Goal: Information Seeking & Learning: Learn about a topic

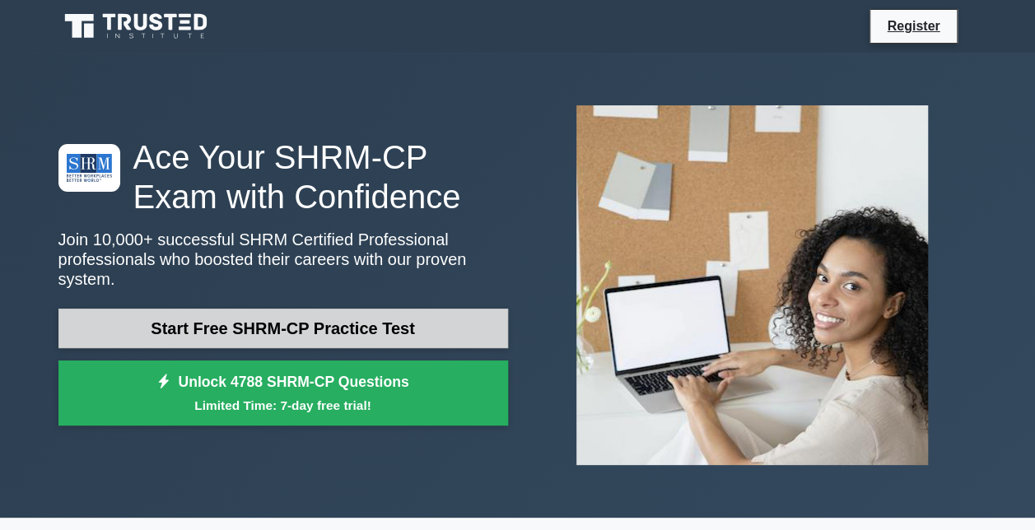
click at [251, 314] on link "Start Free SHRM-CP Practice Test" at bounding box center [282, 329] width 449 height 40
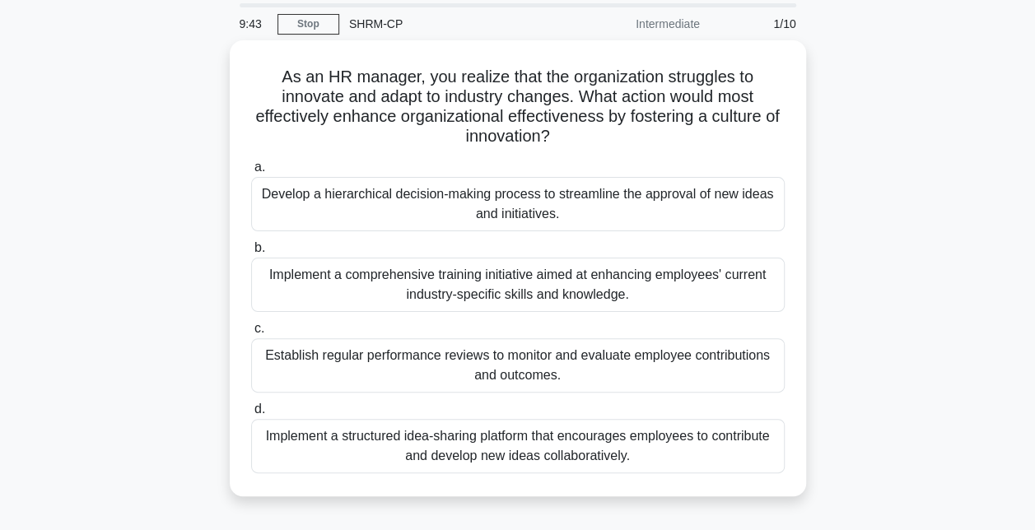
scroll to position [82, 0]
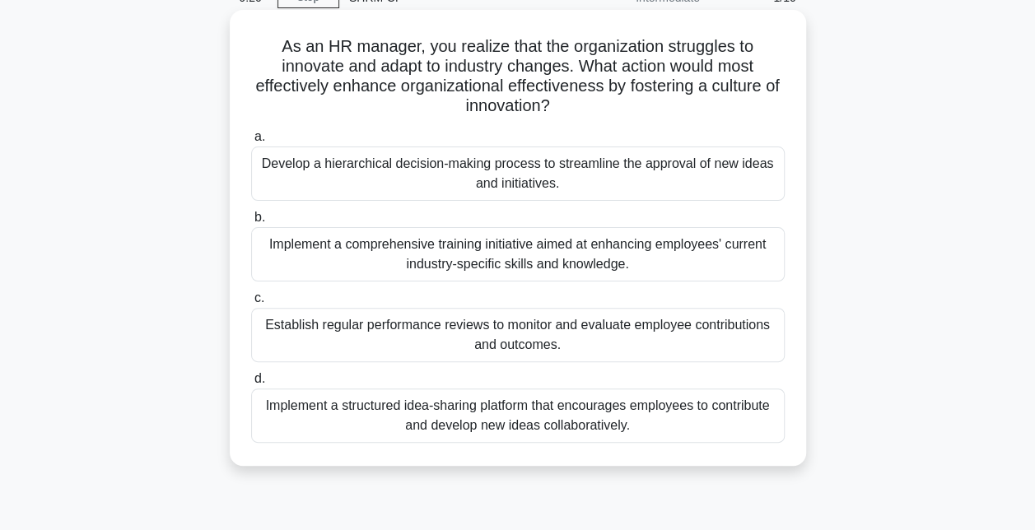
click at [567, 411] on div "Implement a structured idea-sharing platform that encourages employees to contr…" at bounding box center [517, 416] width 533 height 54
drag, startPoint x: 567, startPoint y: 412, endPoint x: 517, endPoint y: 428, distance: 52.8
click at [517, 428] on div "Implement a structured idea-sharing platform that encourages employees to contr…" at bounding box center [517, 416] width 533 height 54
click at [251, 384] on input "d. Implement a structured idea-sharing platform that encourages employees to co…" at bounding box center [251, 379] width 0 height 11
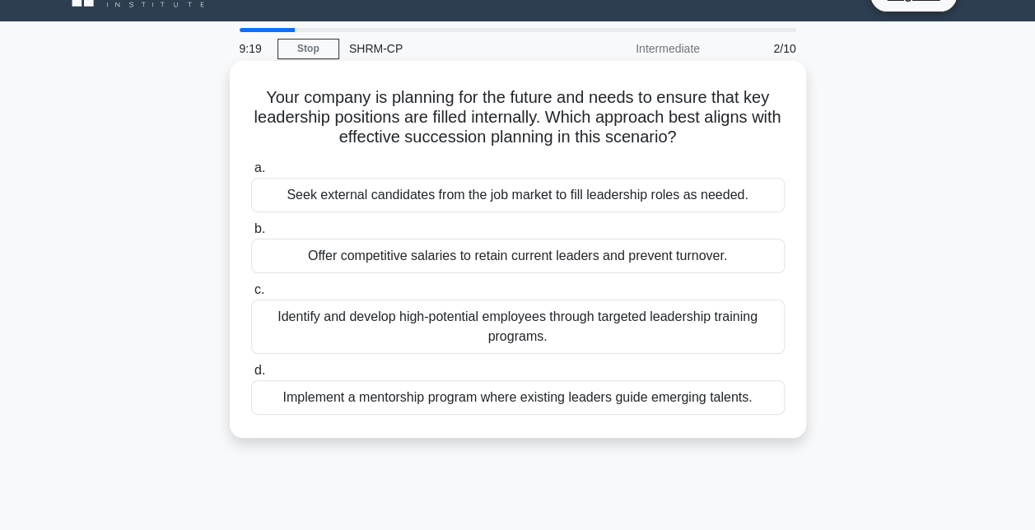
scroll to position [0, 0]
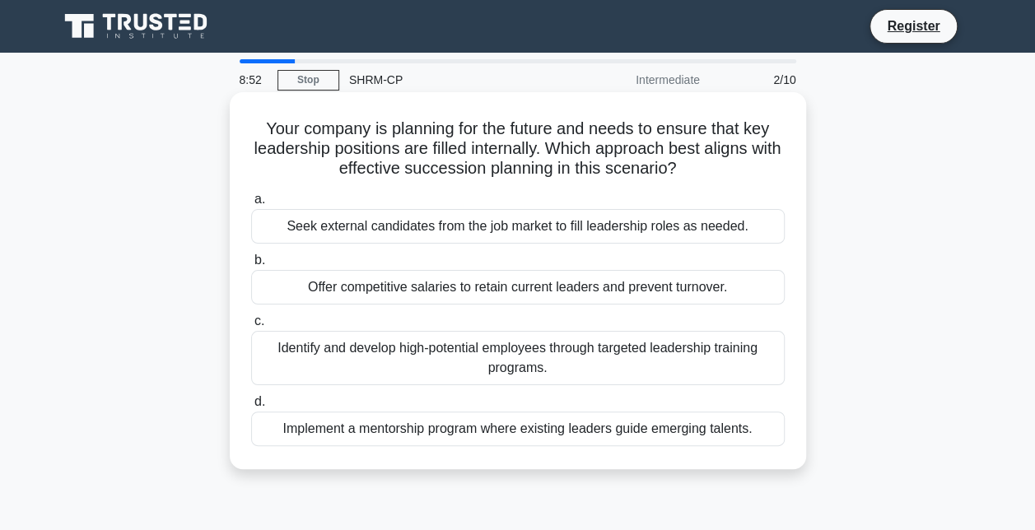
click at [544, 365] on div "Identify and develop high-potential employees through targeted leadership train…" at bounding box center [517, 358] width 533 height 54
click at [251, 327] on input "c. Identify and develop high-potential employees through targeted leadership tr…" at bounding box center [251, 321] width 0 height 11
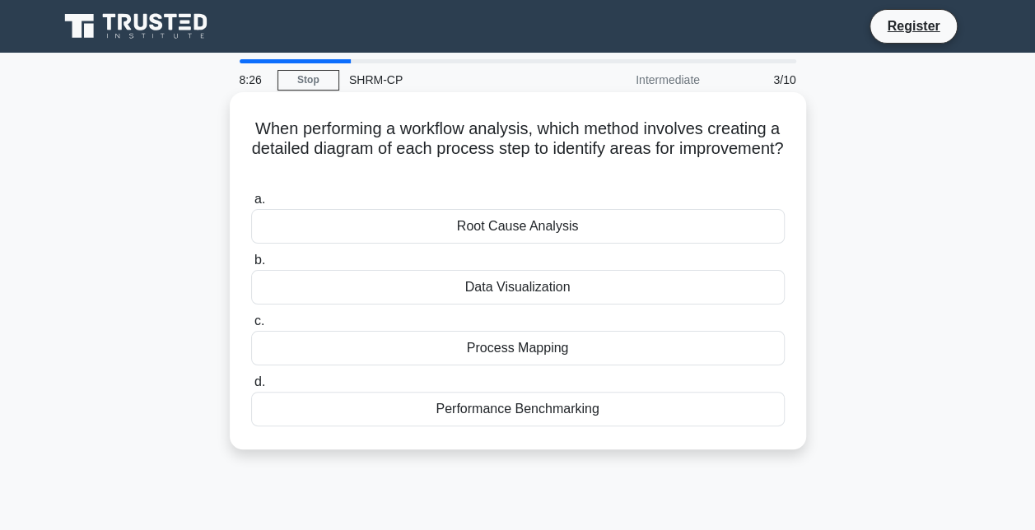
click at [516, 351] on div "Process Mapping" at bounding box center [517, 348] width 533 height 35
click at [251, 327] on input "c. Process Mapping" at bounding box center [251, 321] width 0 height 11
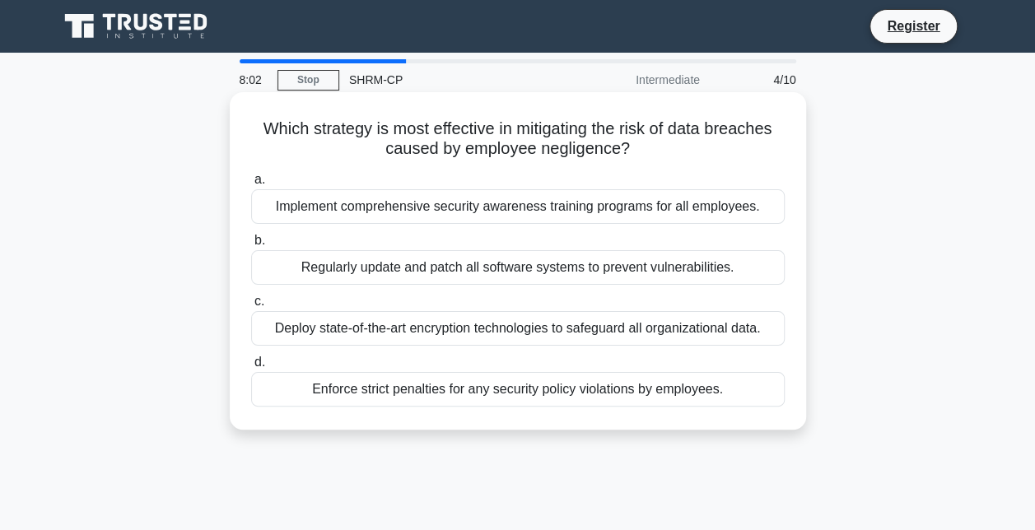
click at [515, 336] on div "Deploy state-of-the-art encryption technologies to safeguard all organizational…" at bounding box center [517, 328] width 533 height 35
click at [251, 307] on input "c. Deploy state-of-the-art encryption technologies to safeguard all organizatio…" at bounding box center [251, 301] width 0 height 11
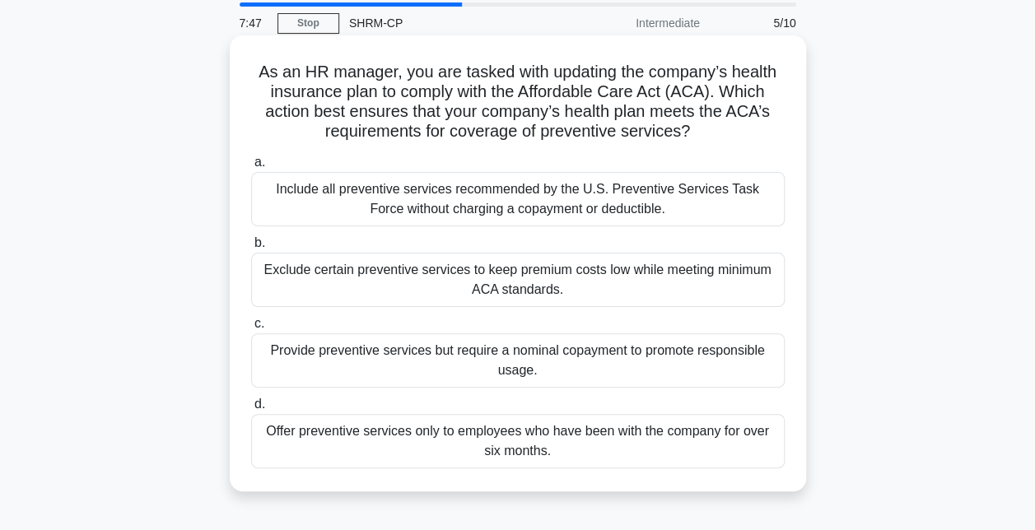
scroll to position [82, 0]
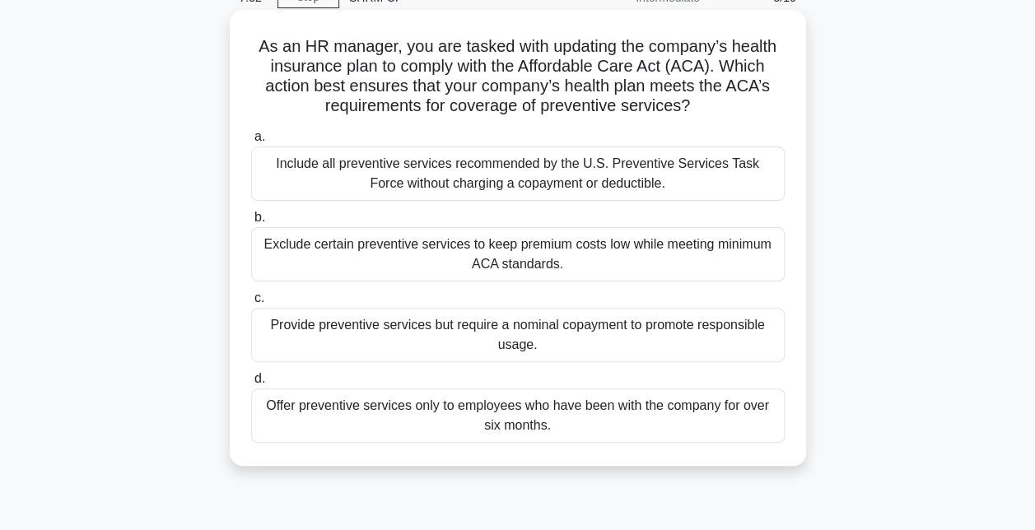
click at [500, 186] on div "Include all preventive services recommended by the U.S. Preventive Services Tas…" at bounding box center [517, 174] width 533 height 54
click at [251, 142] on input "a. Include all preventive services recommended by the U.S. Preventive Services …" at bounding box center [251, 137] width 0 height 11
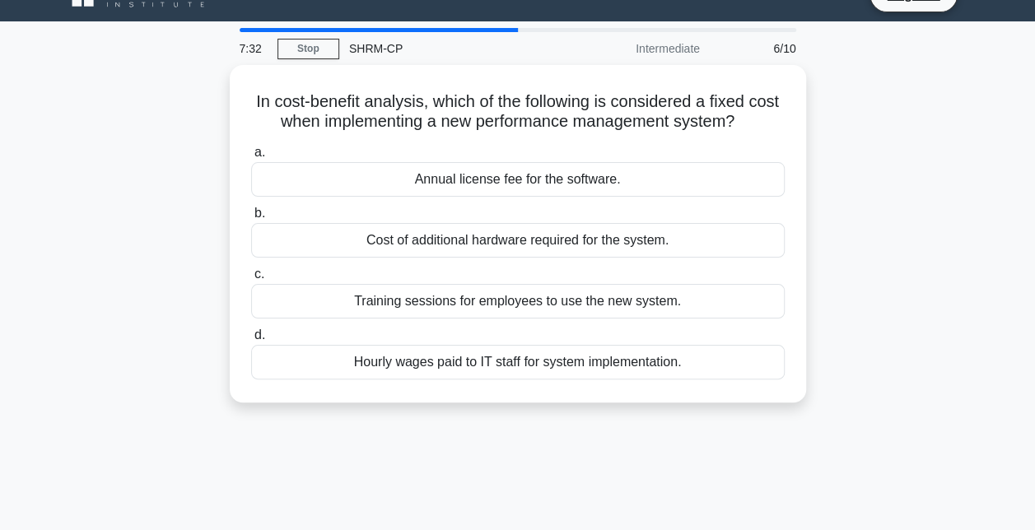
scroll to position [0, 0]
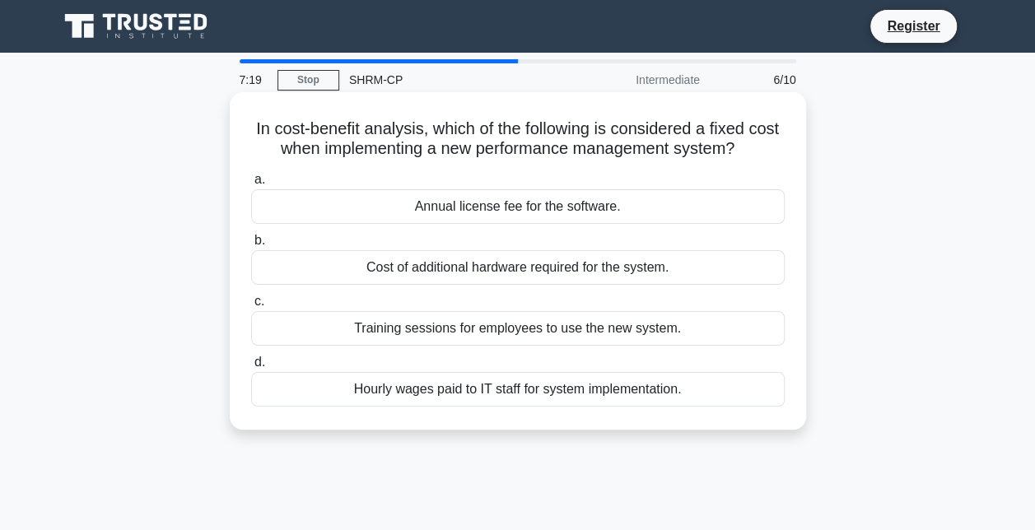
click at [493, 212] on div "Annual license fee for the software." at bounding box center [517, 206] width 533 height 35
click at [251, 185] on input "a. Annual license fee for the software." at bounding box center [251, 180] width 0 height 11
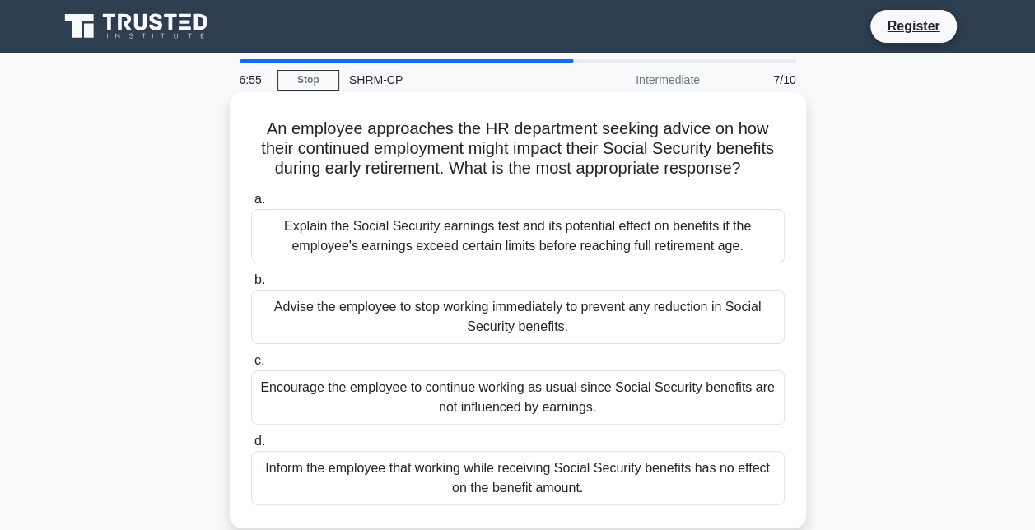
click at [524, 247] on div "Explain the Social Security earnings test and its potential effect on benefits …" at bounding box center [517, 236] width 533 height 54
click at [251, 205] on input "a. Explain the Social Security earnings test and its potential effect on benefi…" at bounding box center [251, 199] width 0 height 11
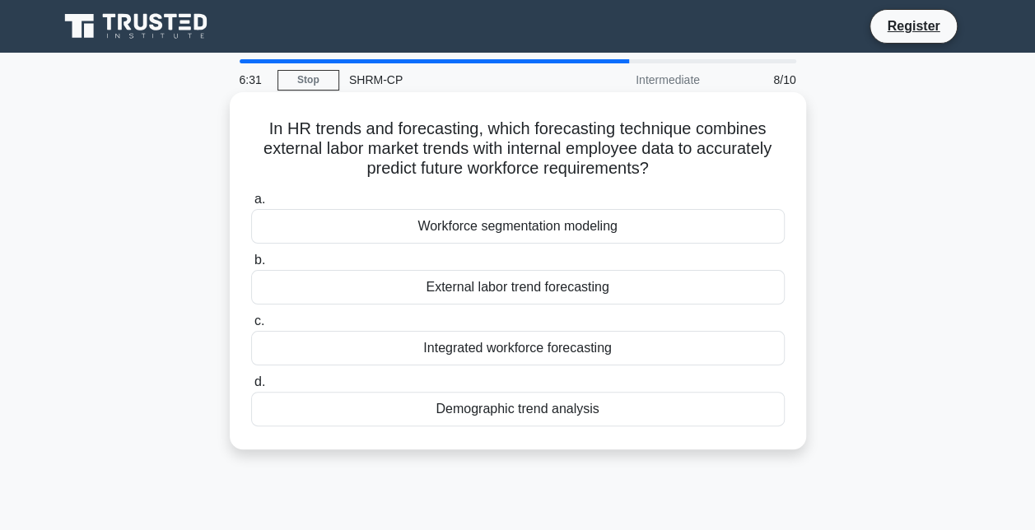
click at [514, 354] on div "Integrated workforce forecasting" at bounding box center [517, 348] width 533 height 35
click at [251, 327] on input "c. Integrated workforce forecasting" at bounding box center [251, 321] width 0 height 11
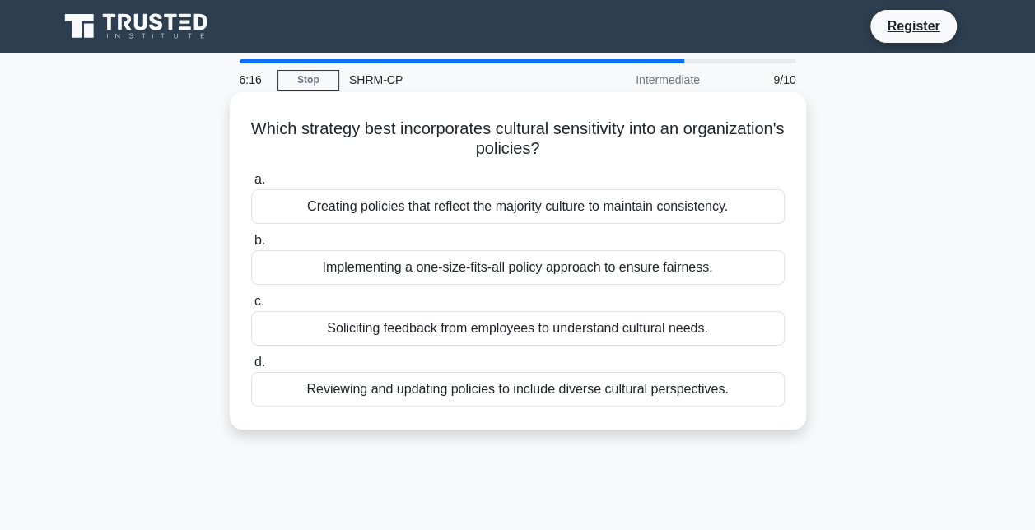
click at [527, 395] on div "Reviewing and updating policies to include diverse cultural perspectives." at bounding box center [517, 389] width 533 height 35
click at [251, 368] on input "d. Reviewing and updating policies to include diverse cultural perspectives." at bounding box center [251, 362] width 0 height 11
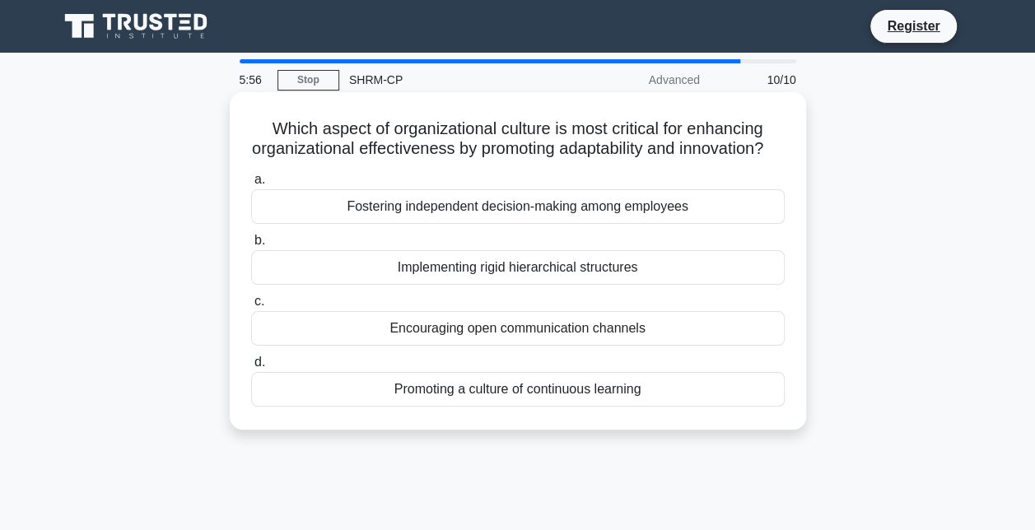
click at [496, 407] on div "Promoting a culture of continuous learning" at bounding box center [517, 389] width 533 height 35
click at [251, 368] on input "d. Promoting a culture of continuous learning" at bounding box center [251, 362] width 0 height 11
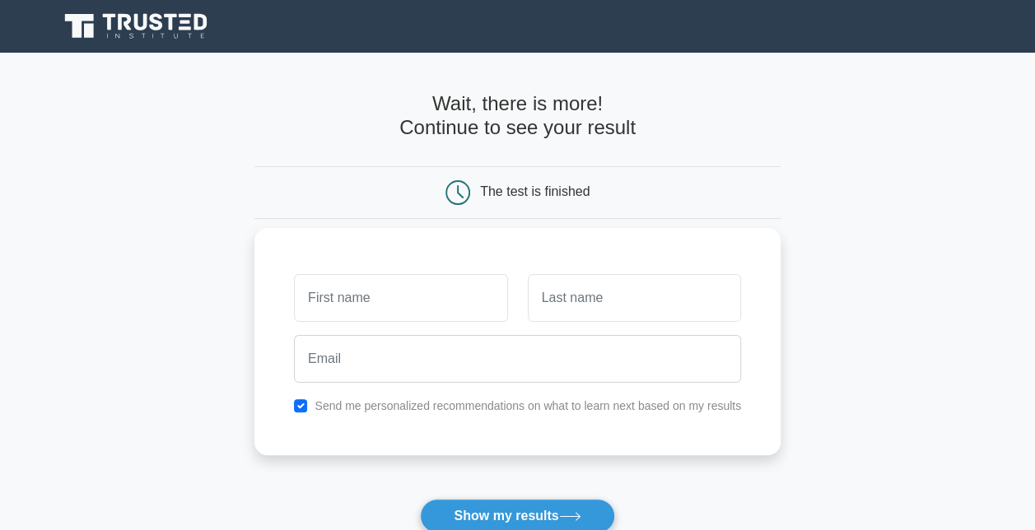
click at [366, 305] on input "text" at bounding box center [400, 298] width 213 height 48
type input "[PERSON_NAME]"
click at [566, 301] on input "text" at bounding box center [634, 298] width 213 height 48
type input "Arce"
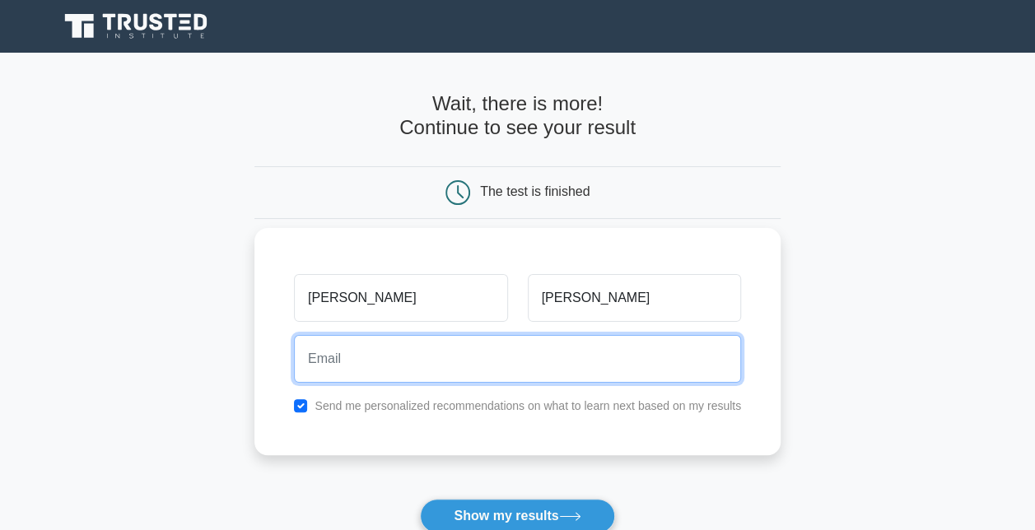
click at [543, 368] on input "email" at bounding box center [517, 359] width 447 height 48
type input "claudia.arce@guckenheimer.com"
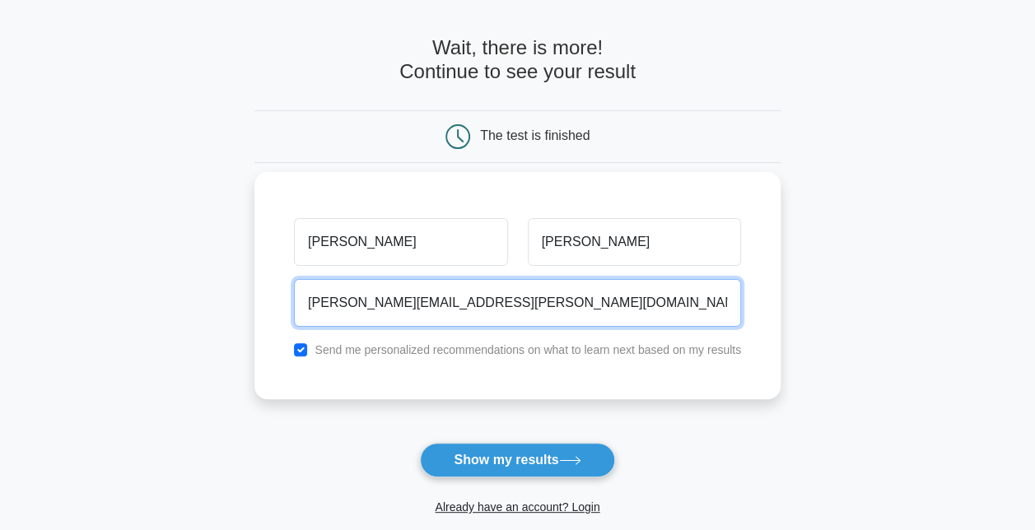
scroll to position [82, 0]
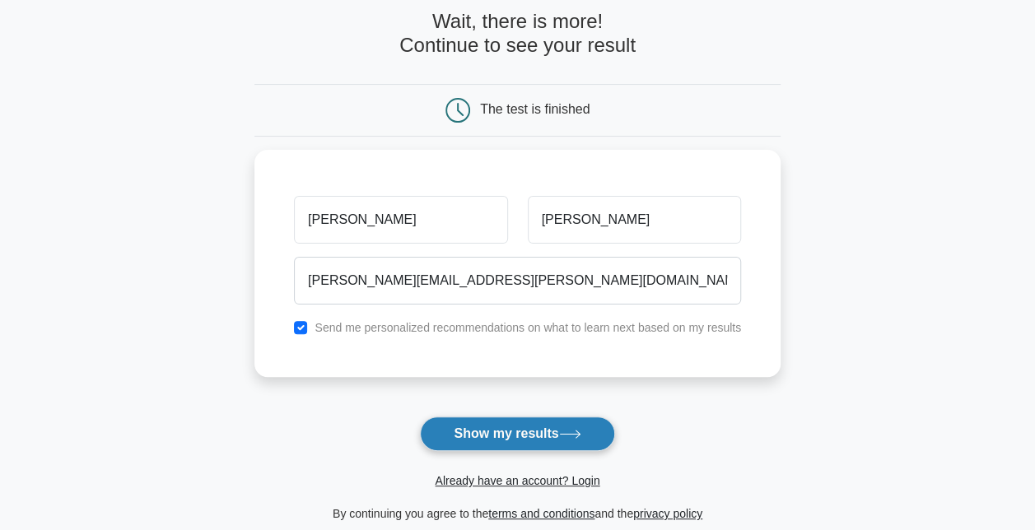
click at [489, 428] on button "Show my results" at bounding box center [517, 434] width 194 height 35
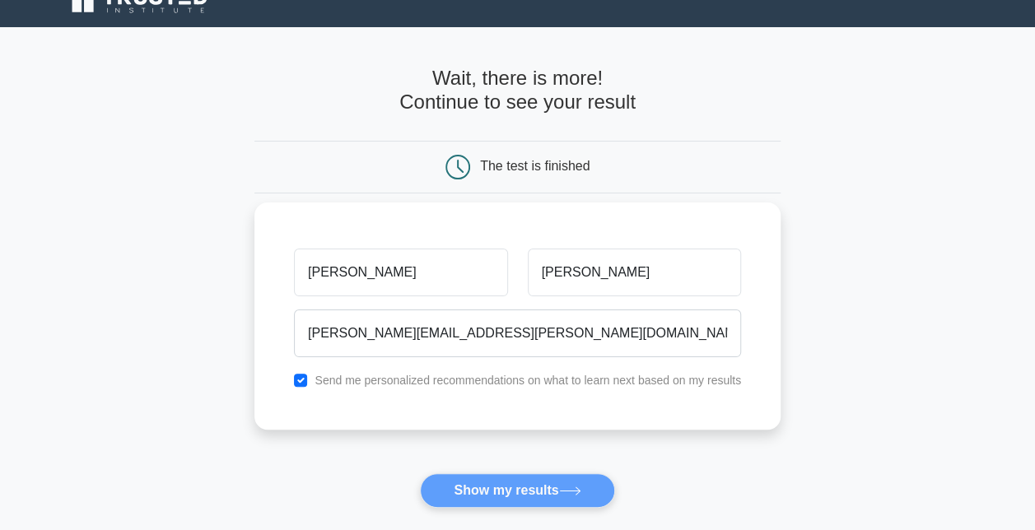
scroll to position [0, 0]
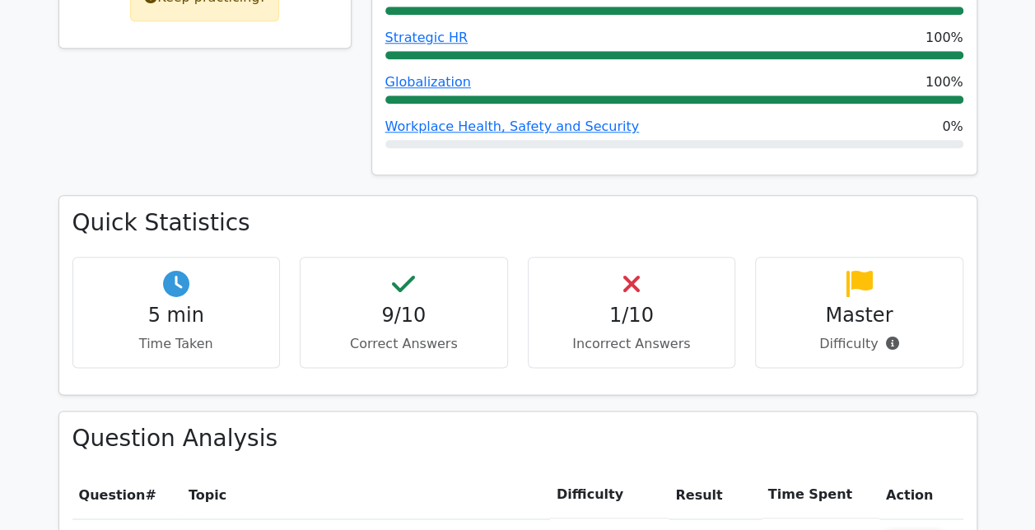
scroll to position [905, 0]
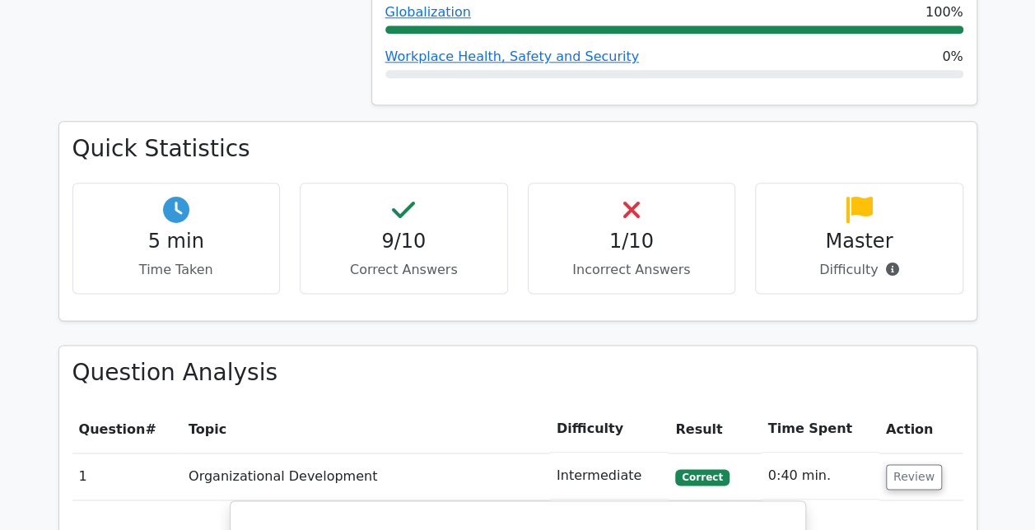
click at [887, 263] on icon at bounding box center [891, 269] width 13 height 13
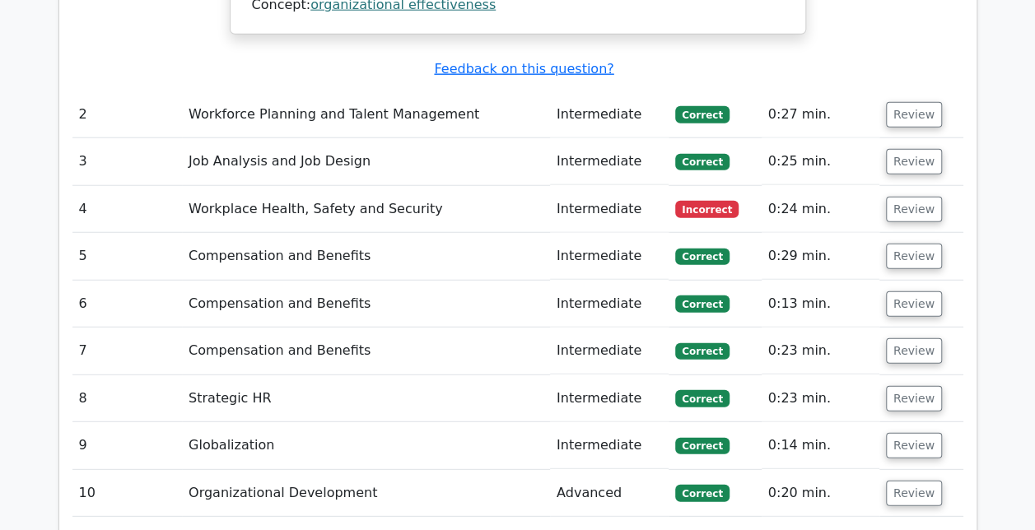
scroll to position [2058, 0]
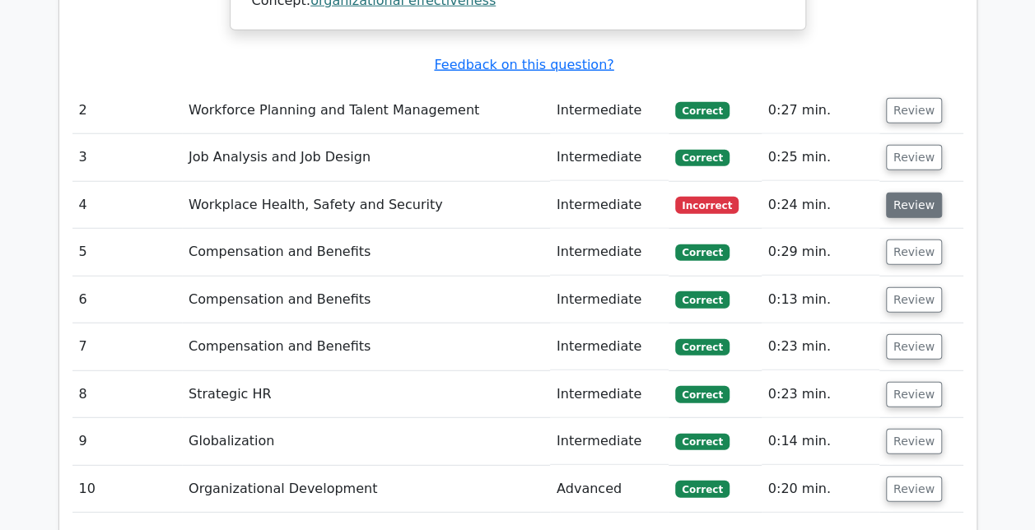
click at [909, 193] on button "Review" at bounding box center [914, 206] width 56 height 26
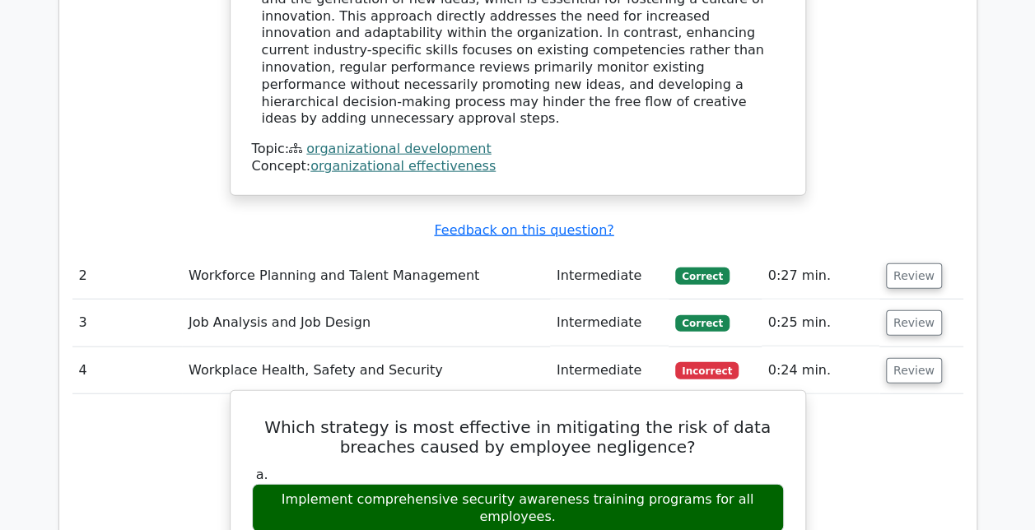
scroll to position [1893, 0]
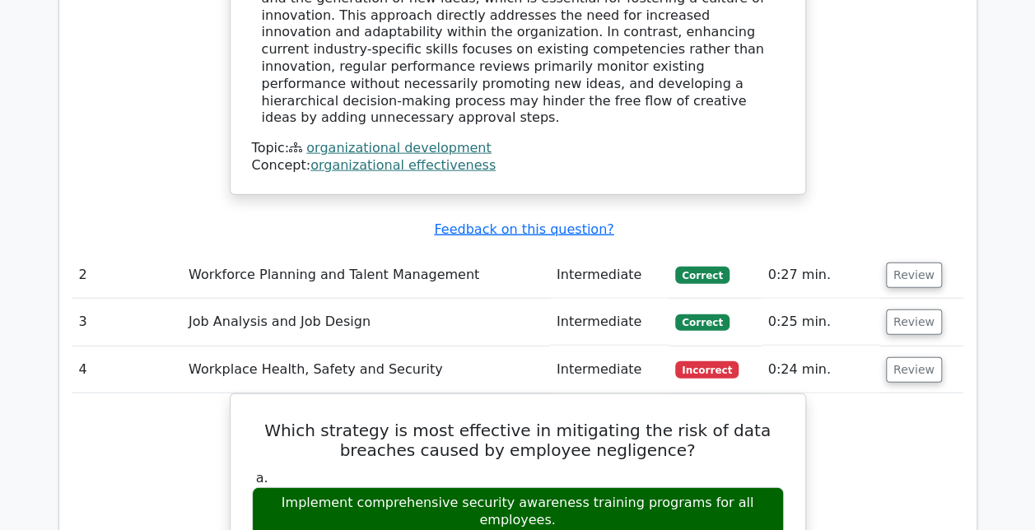
click at [593, 252] on td "Intermediate" at bounding box center [609, 275] width 119 height 47
click at [921, 263] on button "Review" at bounding box center [914, 276] width 56 height 26
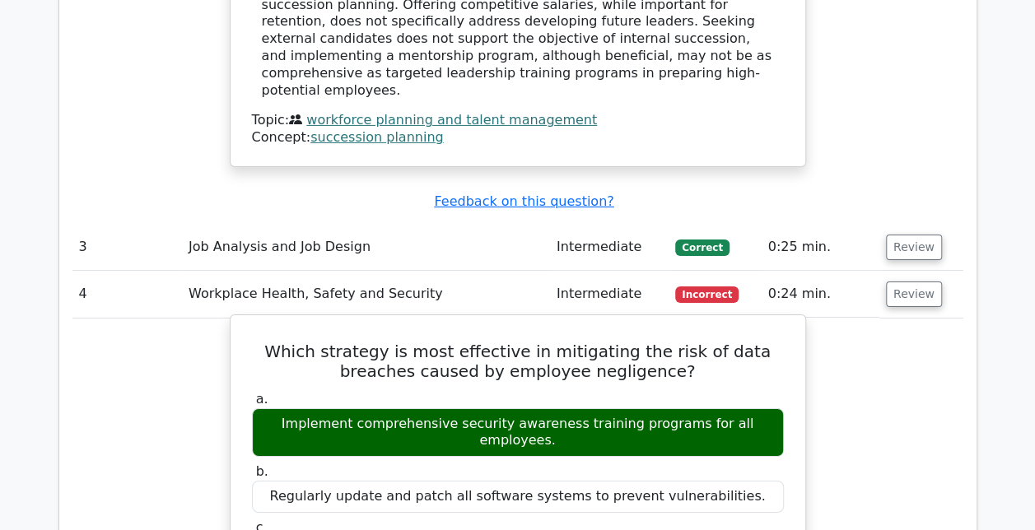
scroll to position [2716, 0]
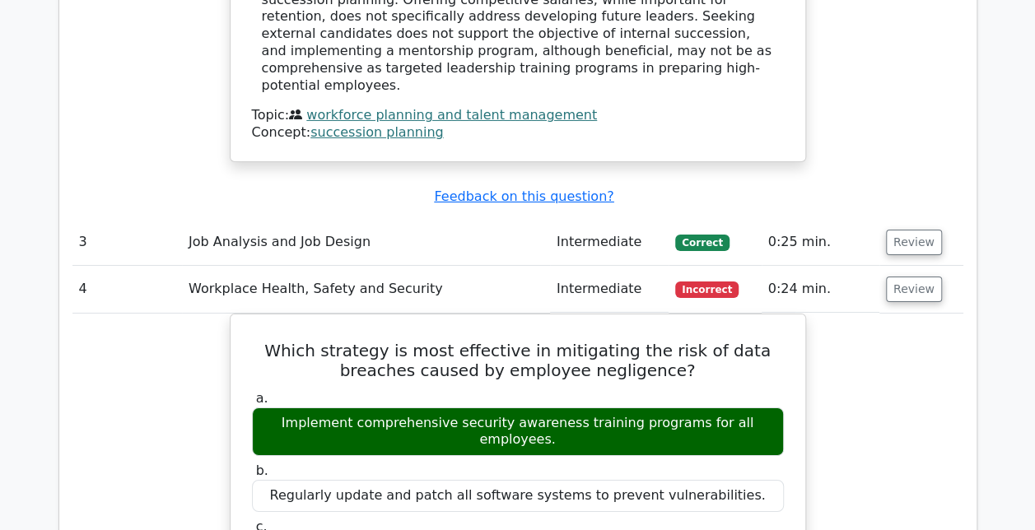
click at [433, 219] on td "Job Analysis and Job Design" at bounding box center [366, 242] width 368 height 47
click at [889, 230] on button "Review" at bounding box center [914, 243] width 56 height 26
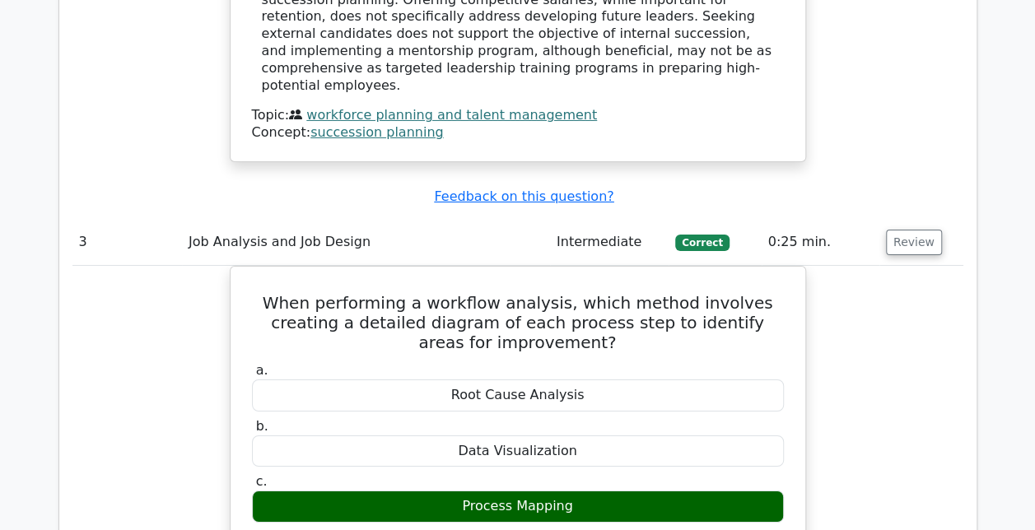
drag, startPoint x: 784, startPoint y: 112, endPoint x: 765, endPoint y: 107, distance: 19.6
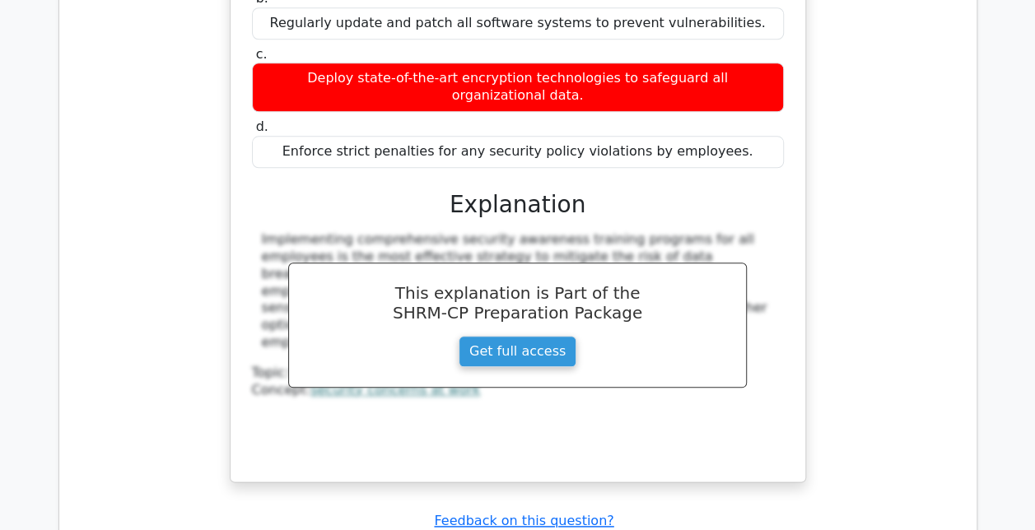
scroll to position [4116, 0]
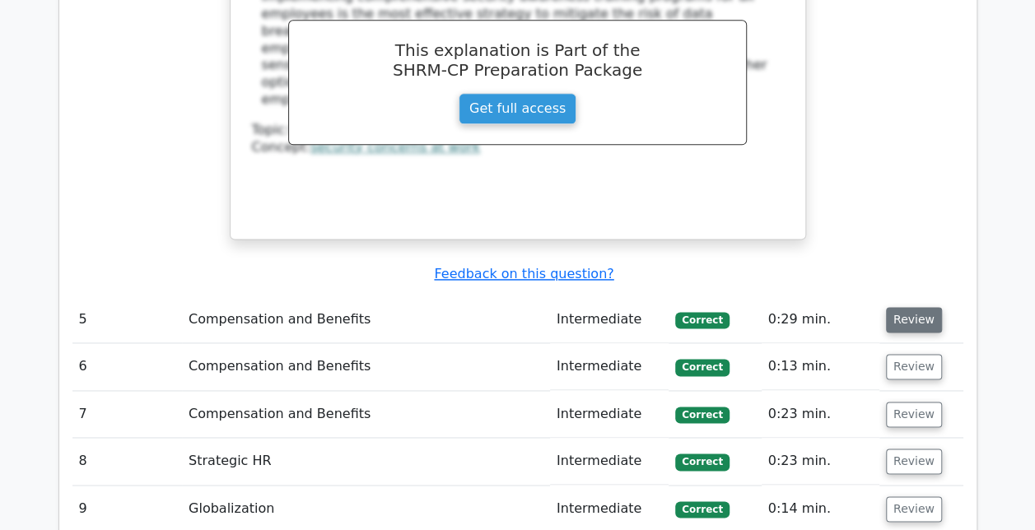
click at [898, 307] on button "Review" at bounding box center [914, 320] width 56 height 26
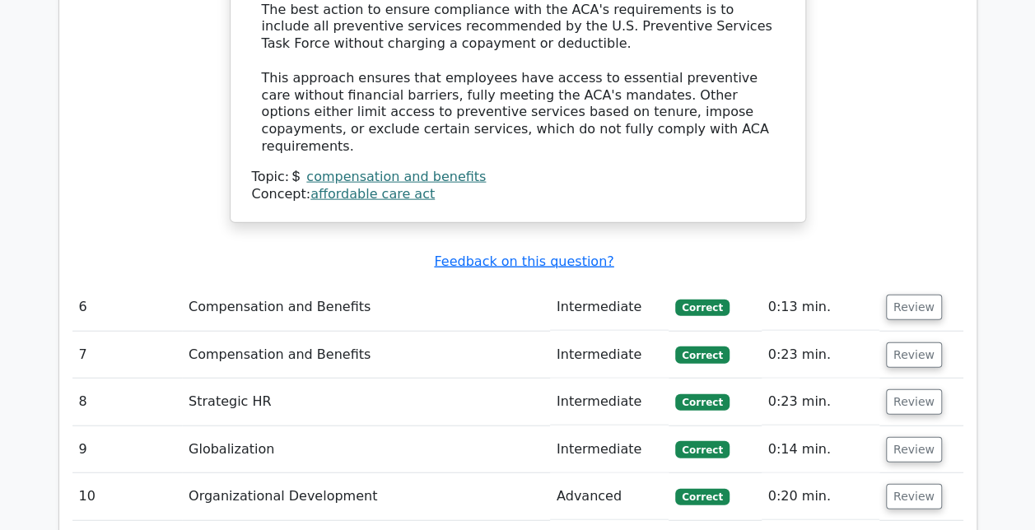
scroll to position [4939, 0]
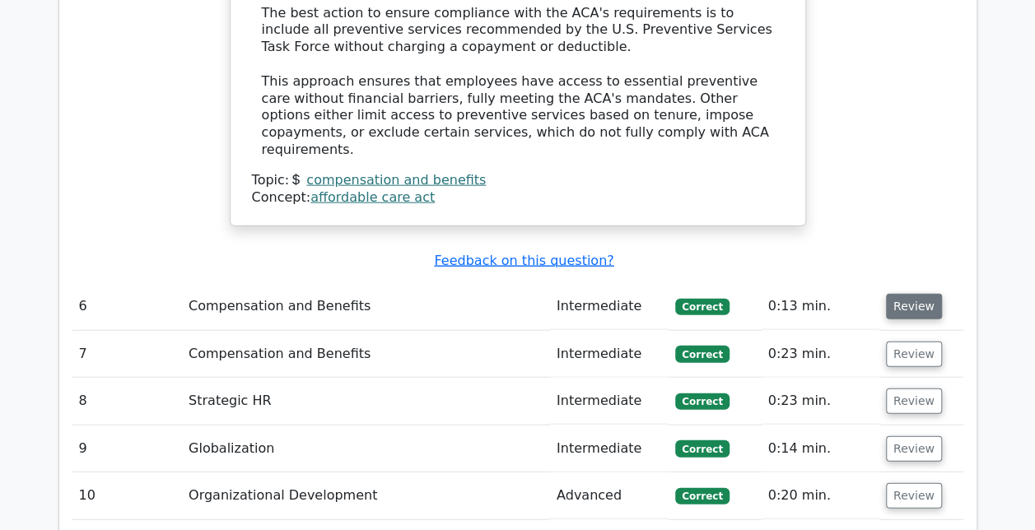
click at [894, 294] on button "Review" at bounding box center [914, 307] width 56 height 26
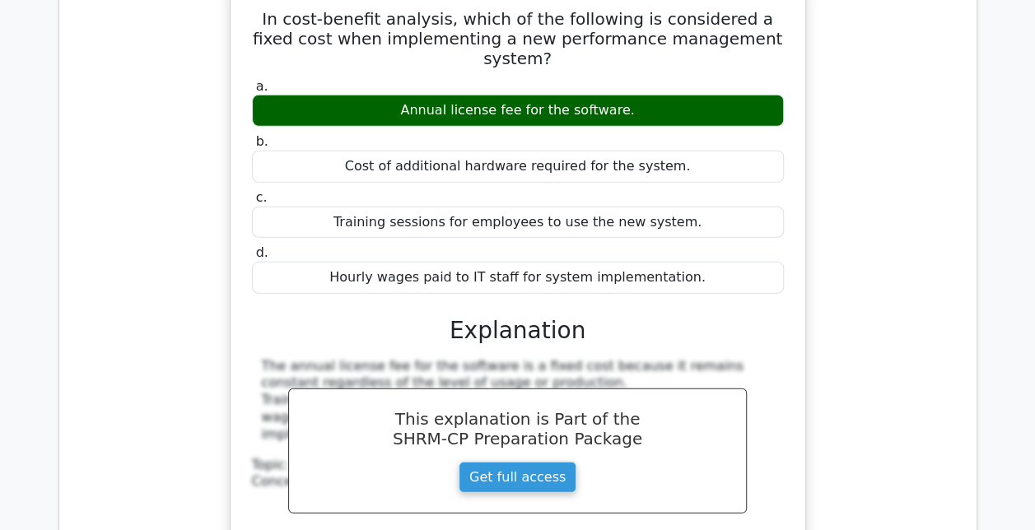
scroll to position [5515, 0]
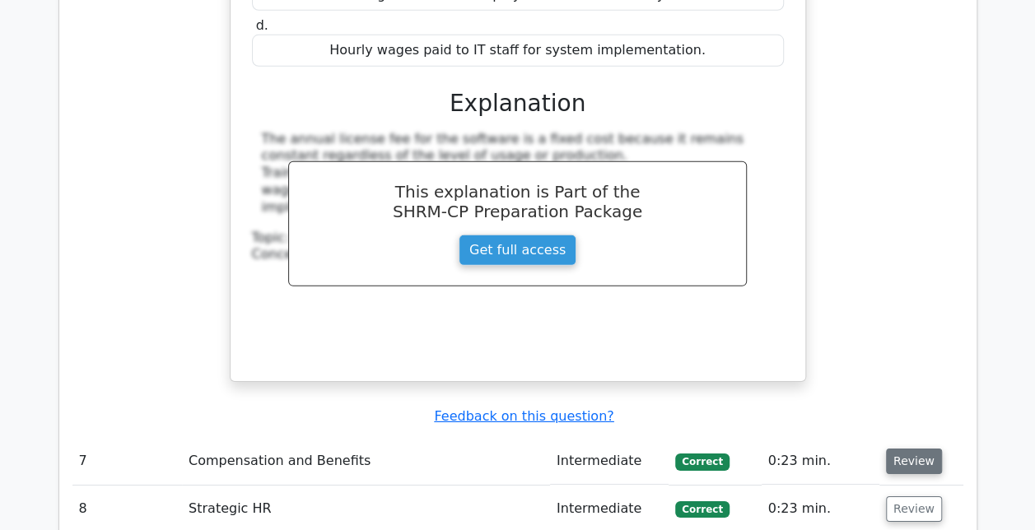
click at [891, 449] on button "Review" at bounding box center [914, 462] width 56 height 26
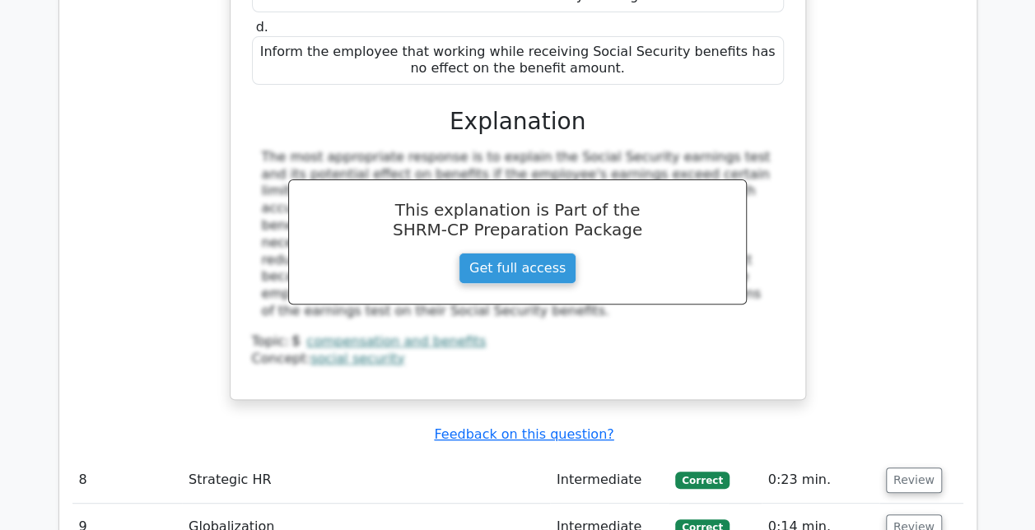
scroll to position [6338, 0]
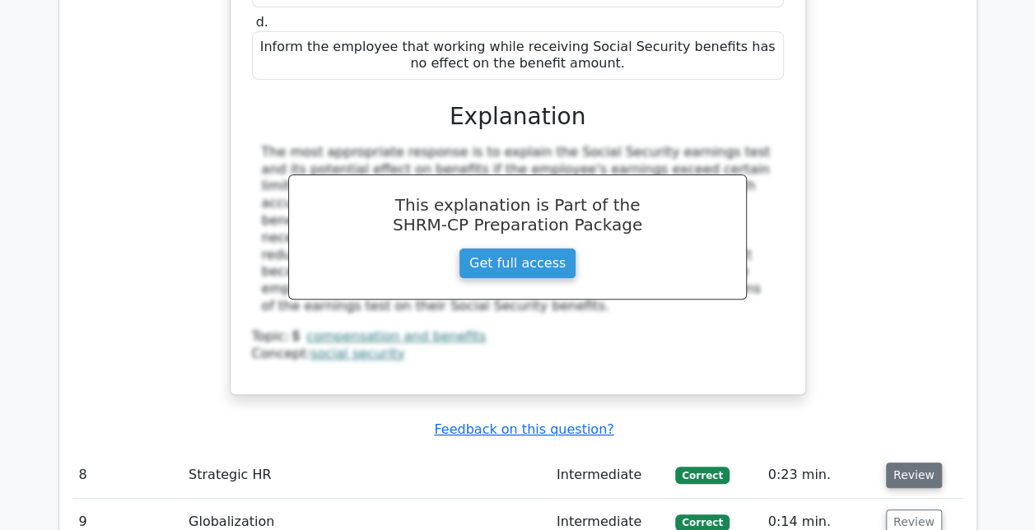
click at [918, 463] on button "Review" at bounding box center [914, 476] width 56 height 26
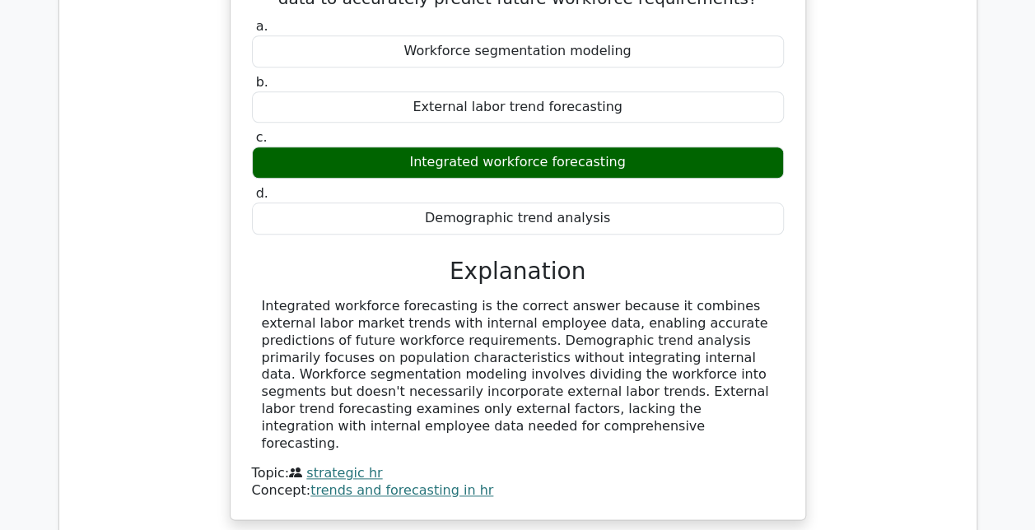
scroll to position [6914, 0]
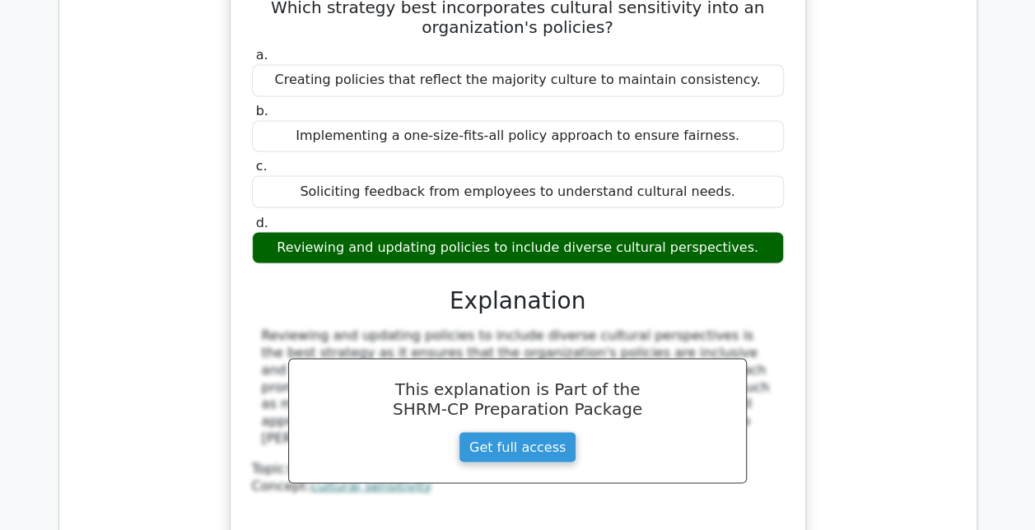
scroll to position [7738, 0]
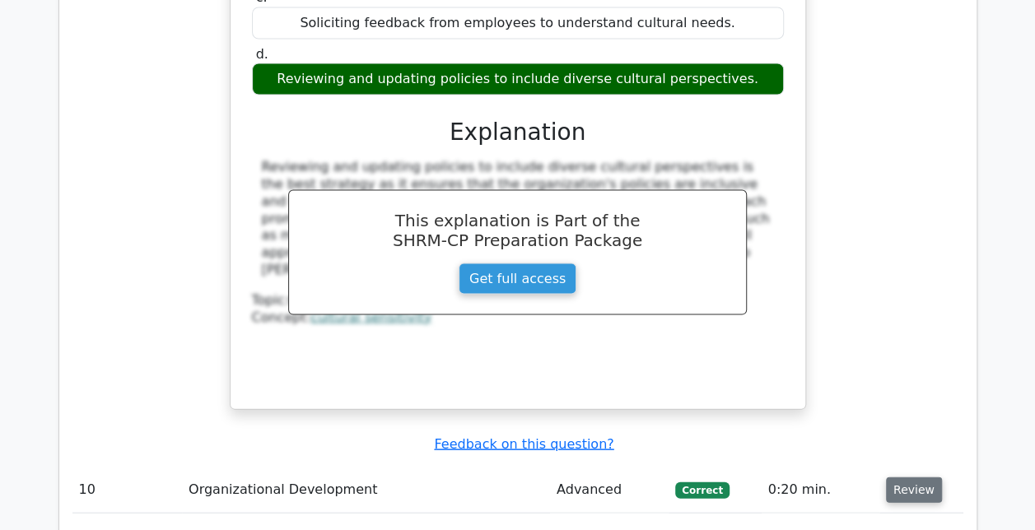
click at [910, 477] on button "Review" at bounding box center [914, 490] width 56 height 26
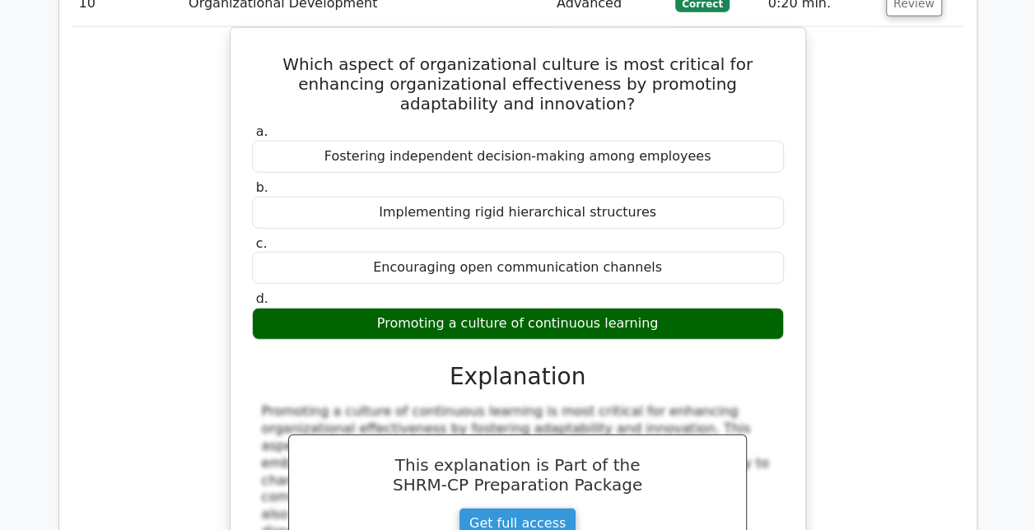
scroll to position [8725, 0]
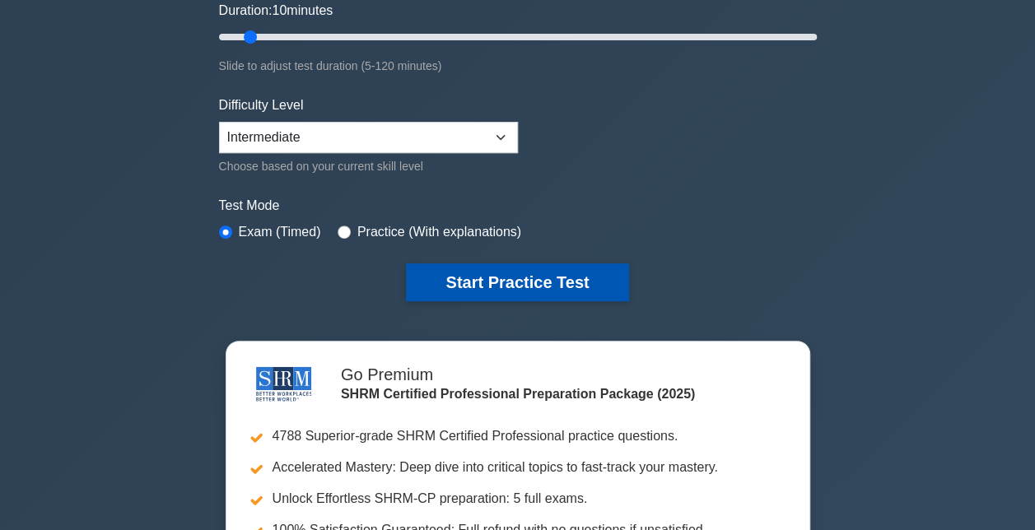
scroll to position [165, 0]
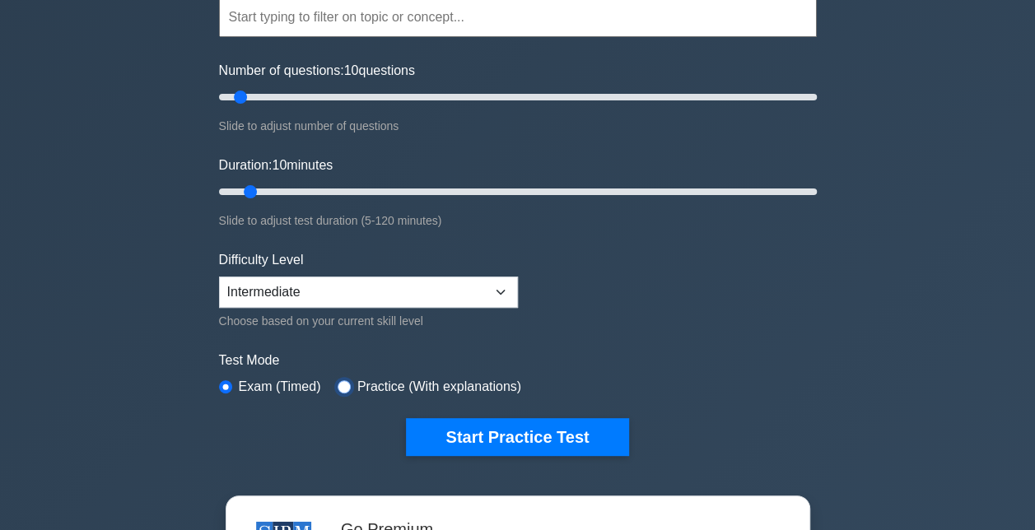
click at [337, 386] on input "radio" at bounding box center [343, 386] width 13 height 13
radio input "true"
click at [370, 306] on div "Difficulty Level Beginner Intermediate Expert Choose based on your current skil…" at bounding box center [368, 290] width 299 height 81
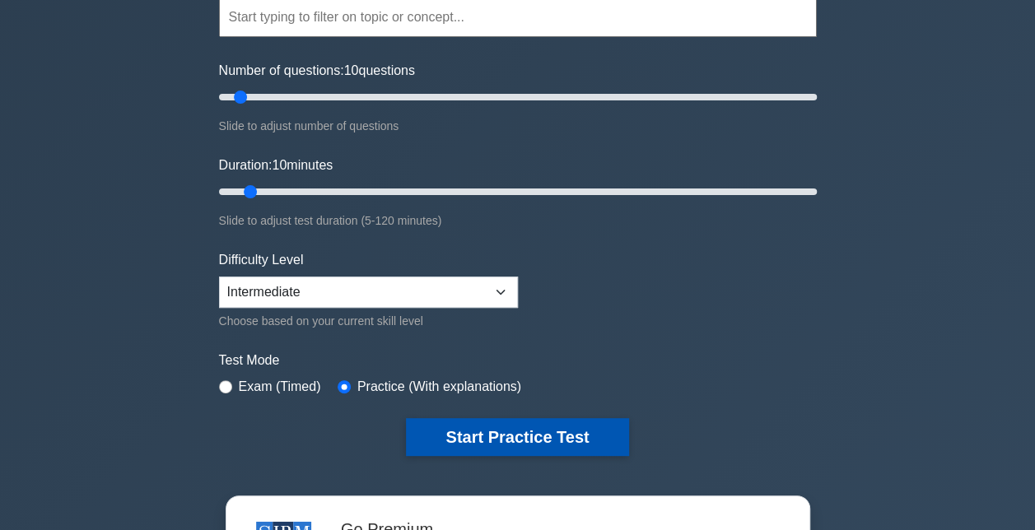
click at [461, 426] on button "Start Practice Test" at bounding box center [517, 437] width 222 height 38
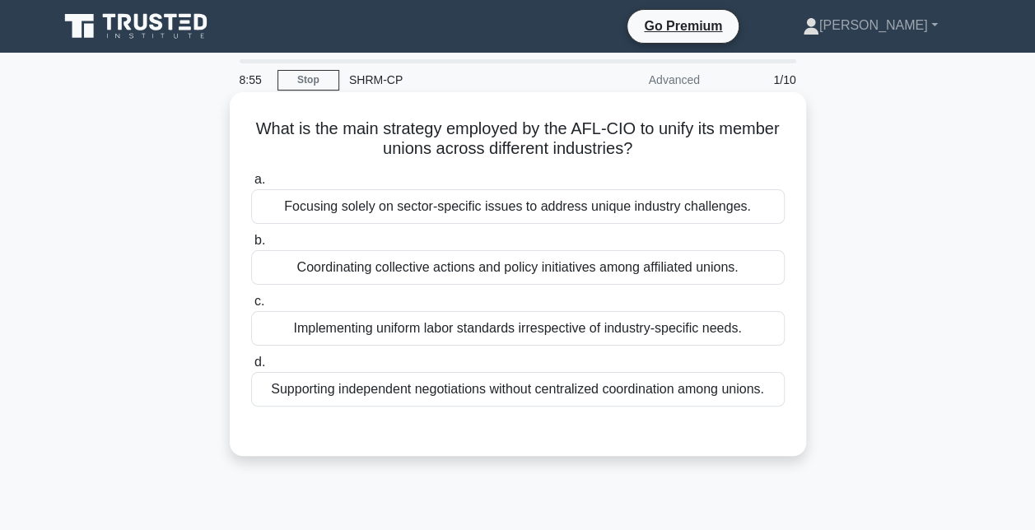
click at [494, 273] on div "Coordinating collective actions and policy initiatives among affiliated unions." at bounding box center [517, 267] width 533 height 35
click at [251, 246] on input "b. Coordinating collective actions and policy initiatives among affiliated unio…" at bounding box center [251, 240] width 0 height 11
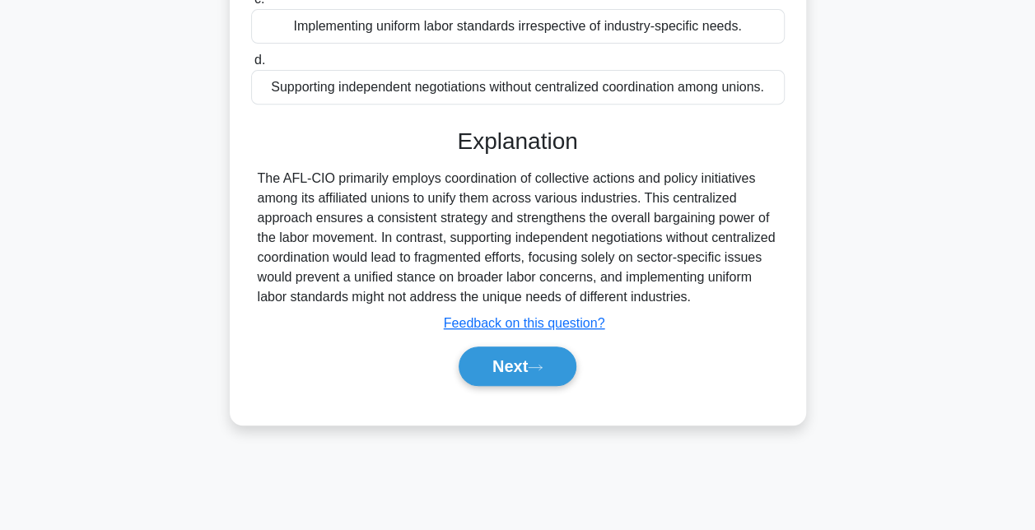
scroll to position [359, 0]
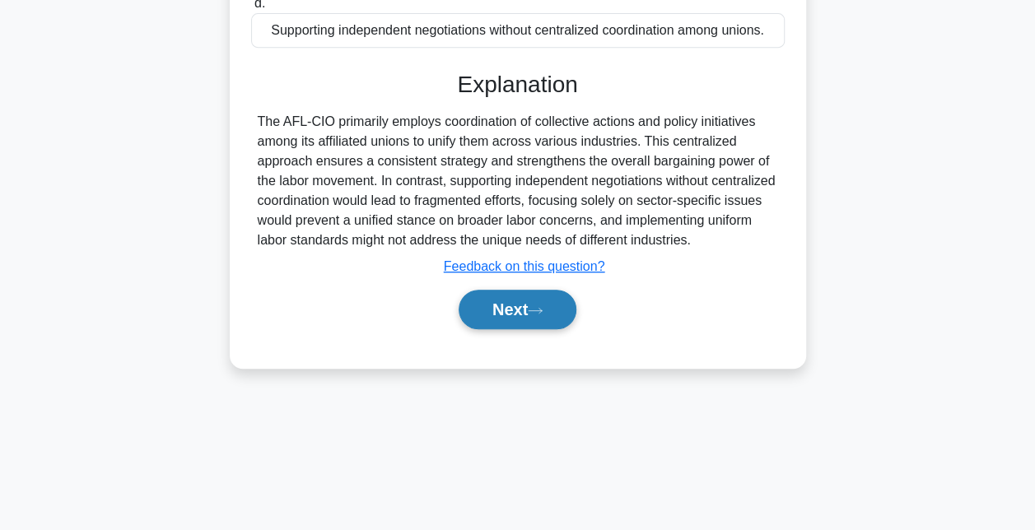
click at [514, 329] on button "Next" at bounding box center [517, 310] width 118 height 40
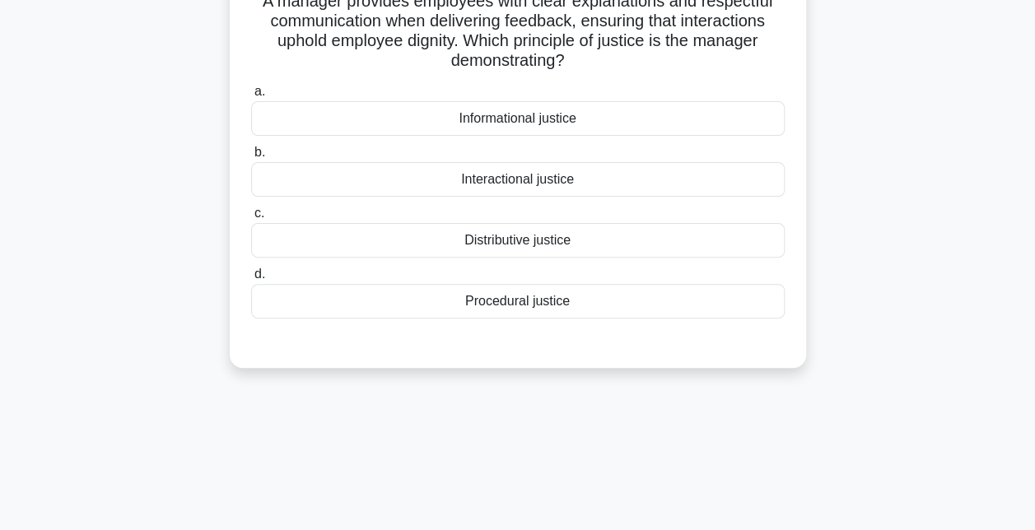
scroll to position [0, 0]
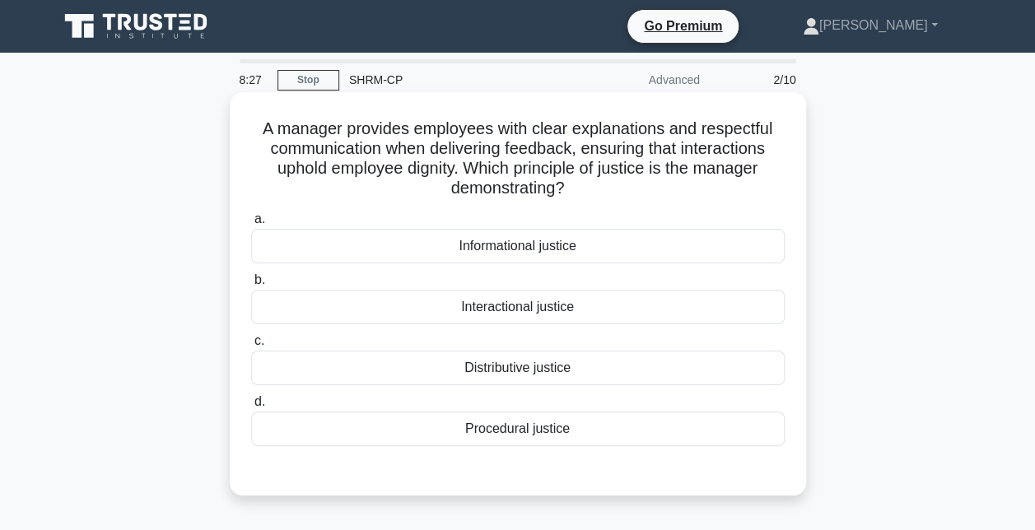
click at [499, 314] on div "Interactional justice" at bounding box center [517, 307] width 533 height 35
click at [251, 286] on input "b. Interactional justice" at bounding box center [251, 280] width 0 height 11
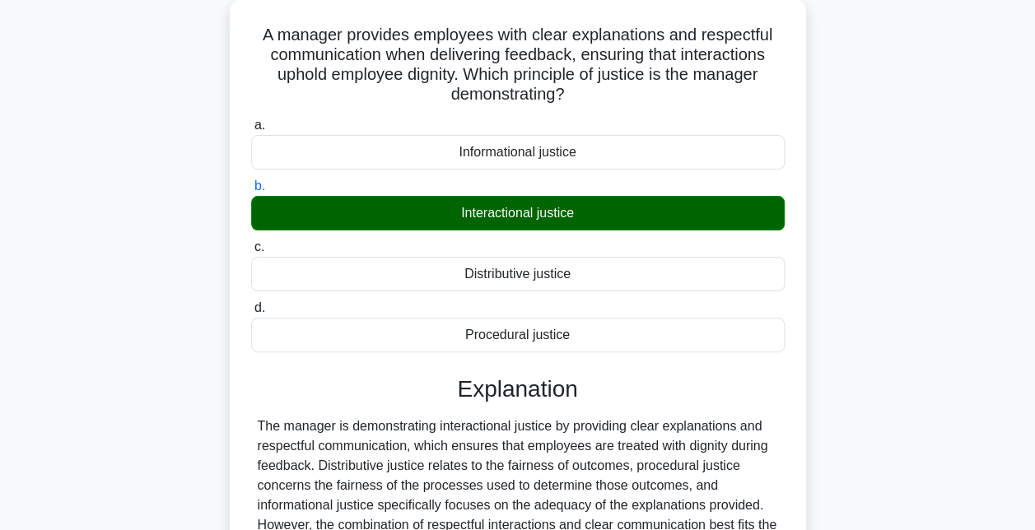
scroll to position [247, 0]
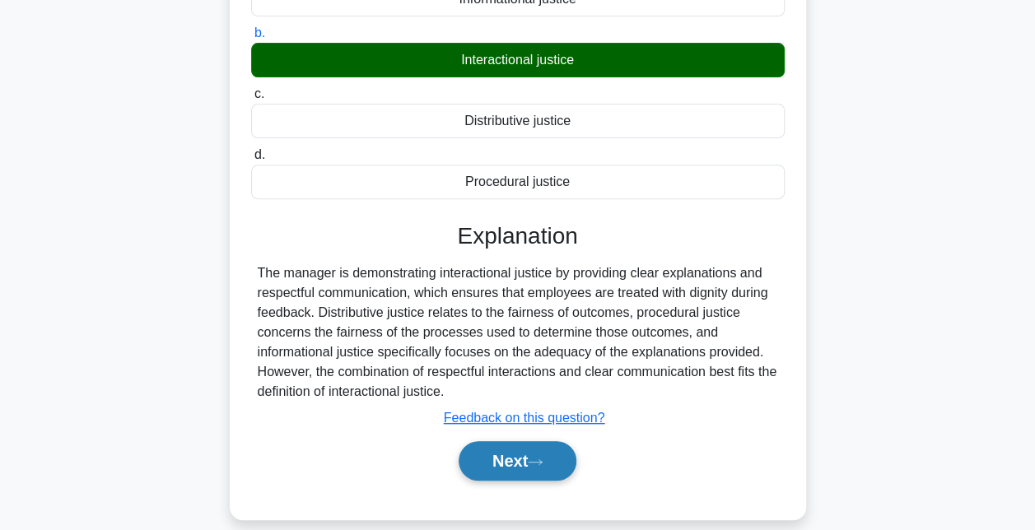
click at [542, 462] on icon at bounding box center [535, 462] width 15 height 9
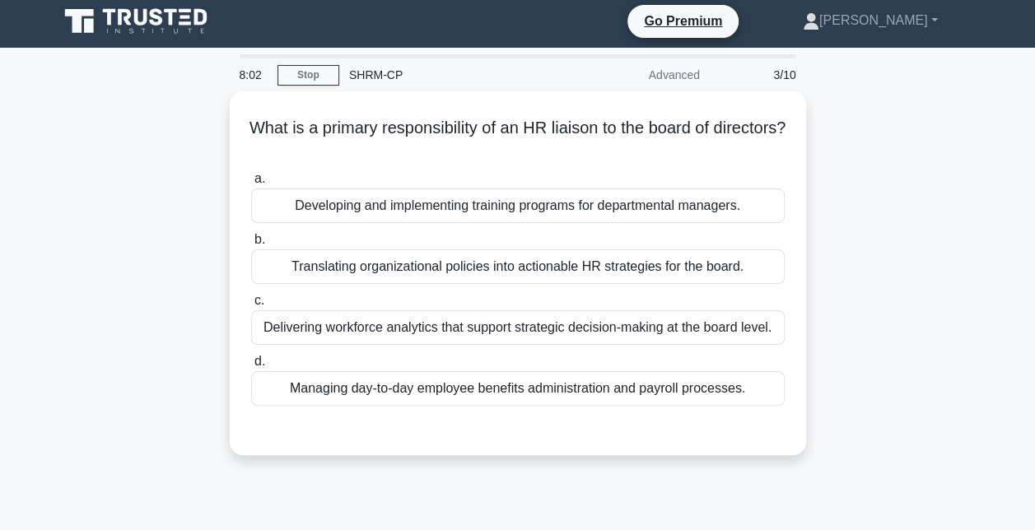
scroll to position [0, 0]
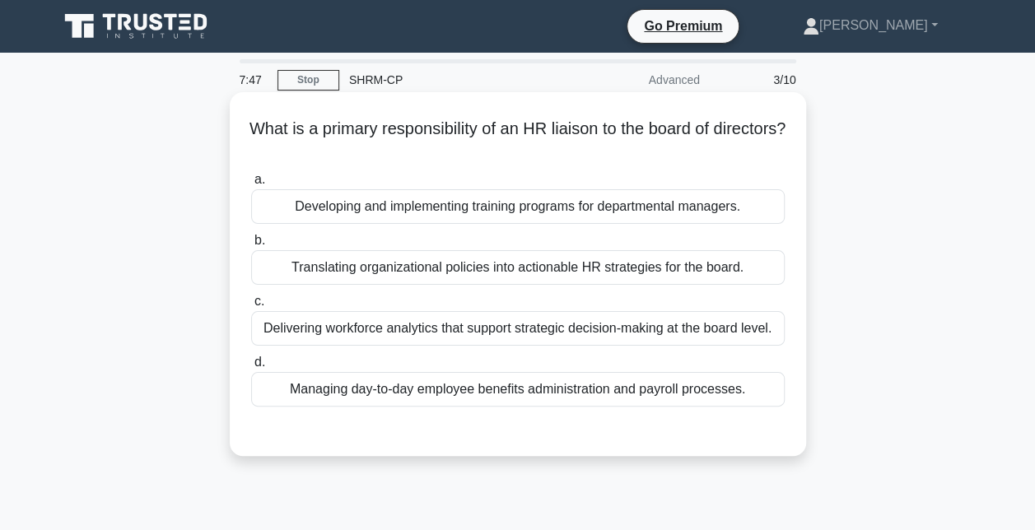
click at [501, 333] on div "Delivering workforce analytics that support strategic decision-making at the bo…" at bounding box center [517, 328] width 533 height 35
click at [251, 307] on input "c. Delivering workforce analytics that support strategic decision-making at the…" at bounding box center [251, 301] width 0 height 11
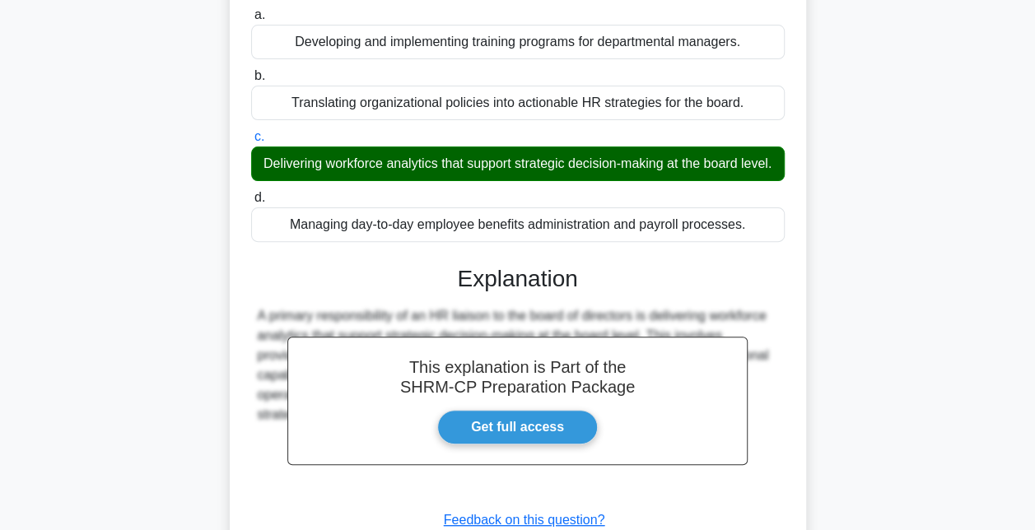
scroll to position [359, 0]
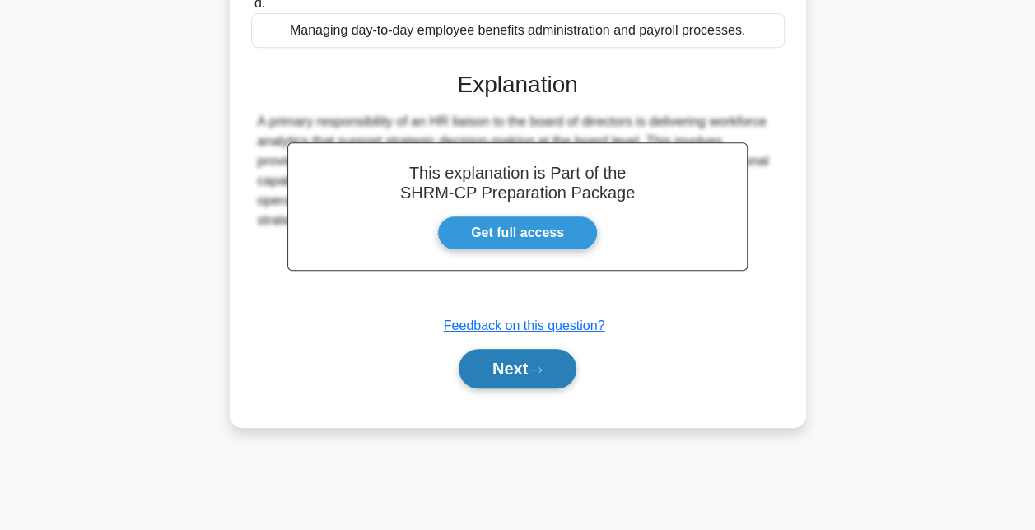
click at [512, 384] on button "Next" at bounding box center [517, 369] width 118 height 40
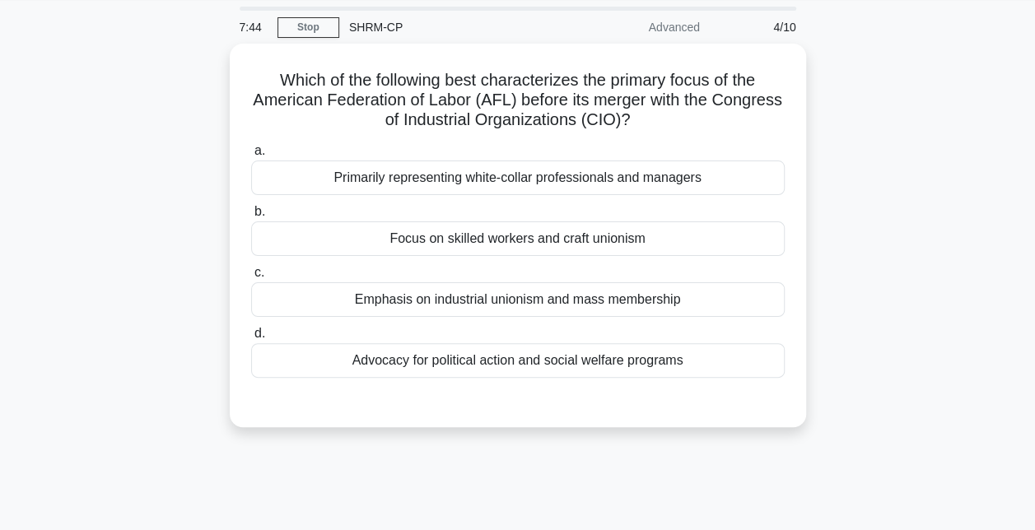
scroll to position [30, 0]
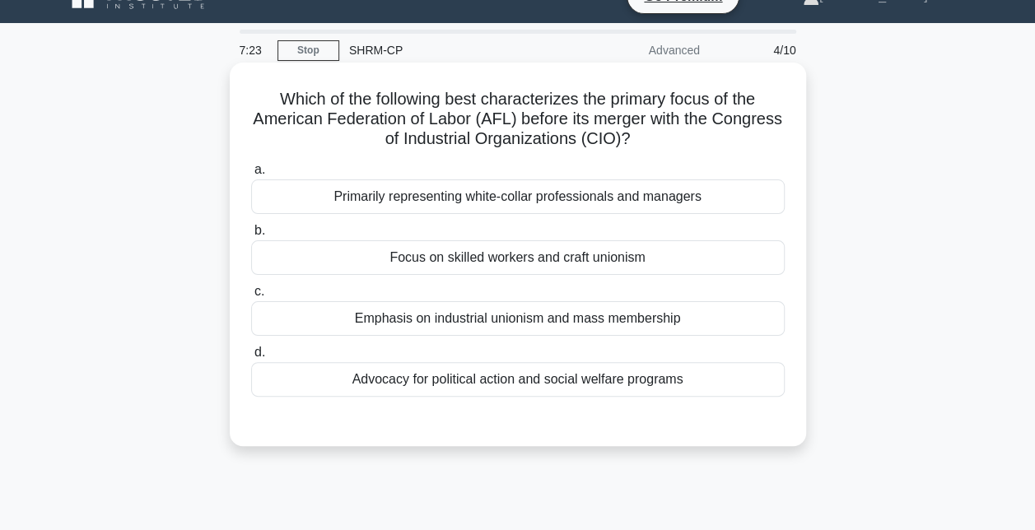
click at [468, 380] on div "Advocacy for political action and social welfare programs" at bounding box center [517, 379] width 533 height 35
click at [251, 358] on input "d. Advocacy for political action and social welfare programs" at bounding box center [251, 352] width 0 height 11
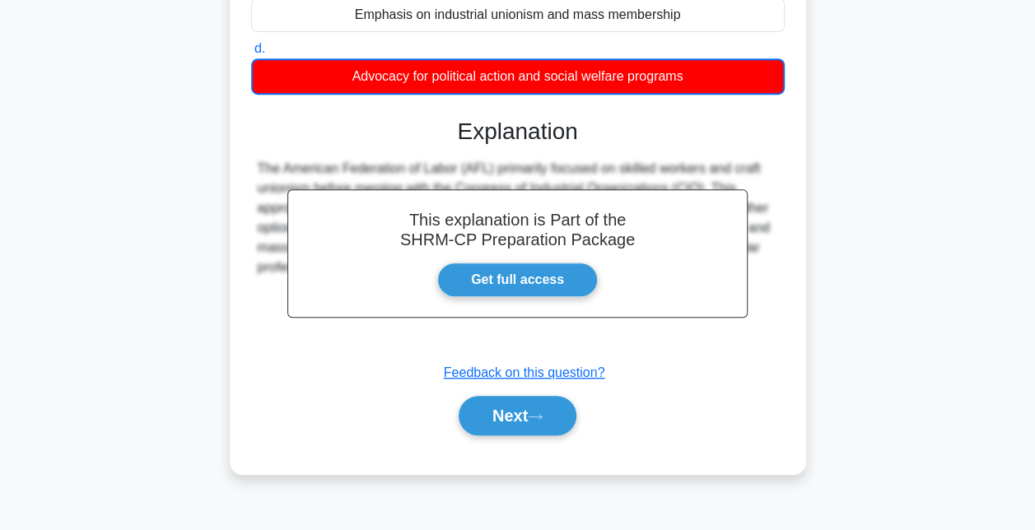
scroll to position [359, 0]
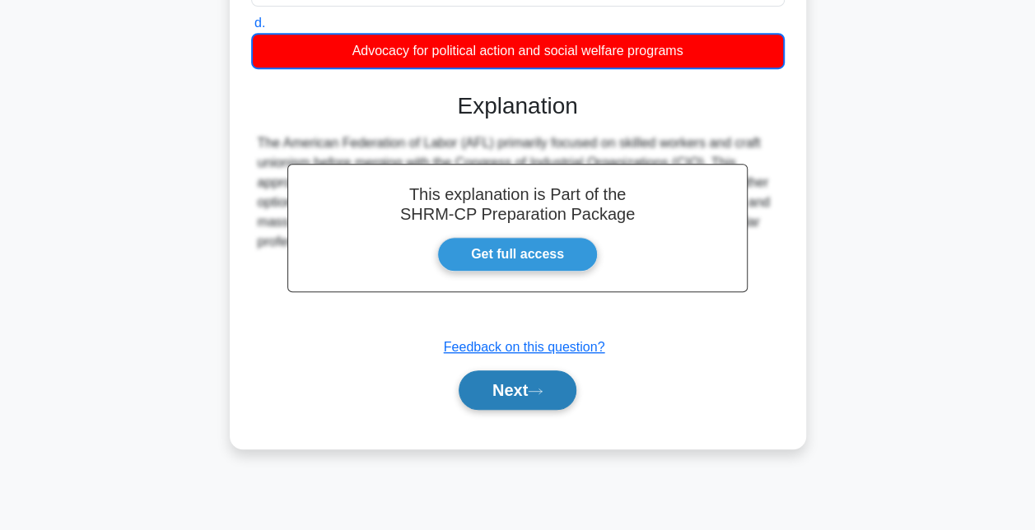
click at [512, 384] on button "Next" at bounding box center [517, 390] width 118 height 40
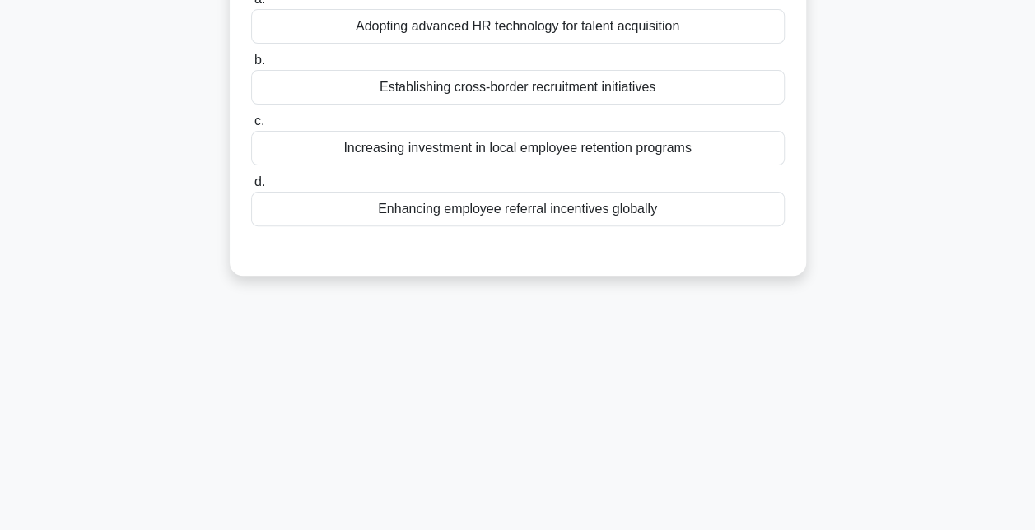
scroll to position [0, 0]
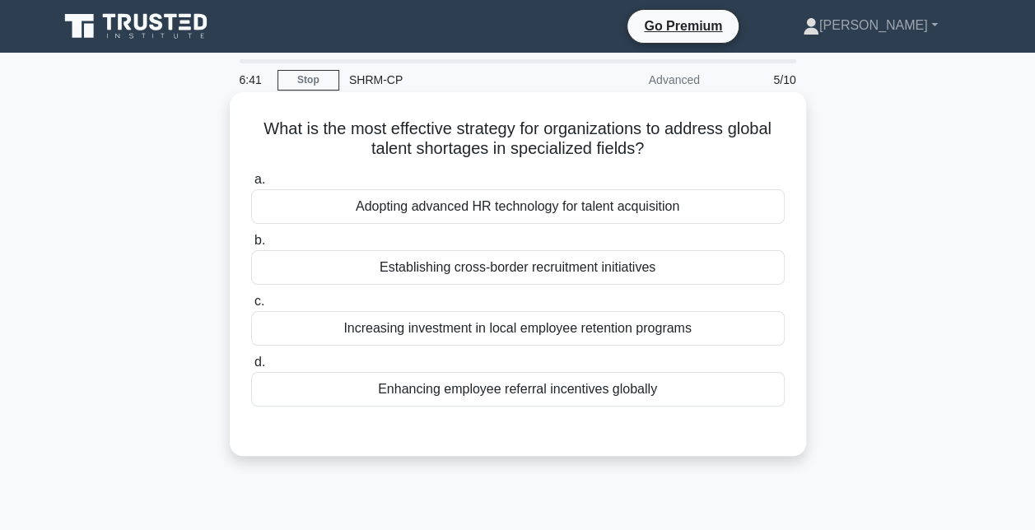
click at [476, 268] on div "Establishing cross-border recruitment initiatives" at bounding box center [517, 267] width 533 height 35
click at [251, 246] on input "b. Establishing cross-border recruitment initiatives" at bounding box center [251, 240] width 0 height 11
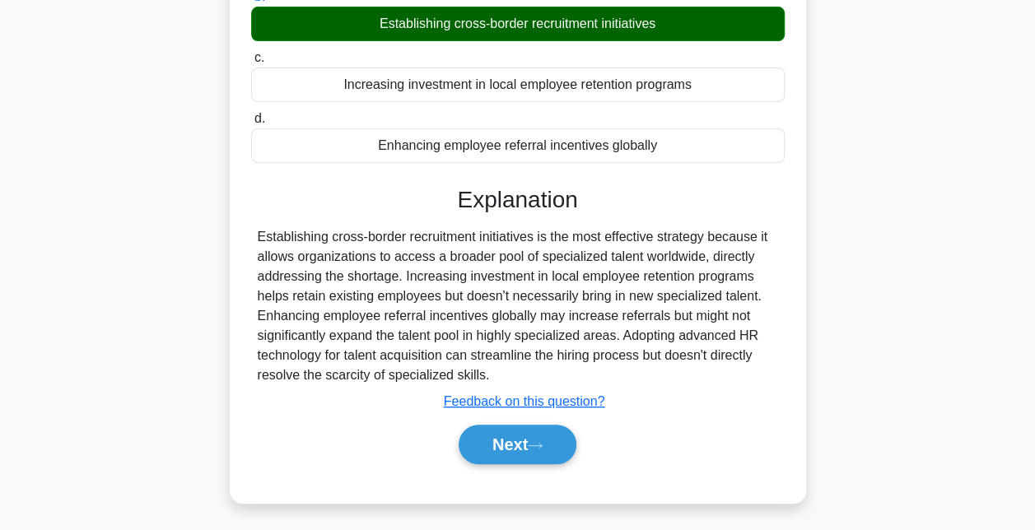
scroll to position [247, 0]
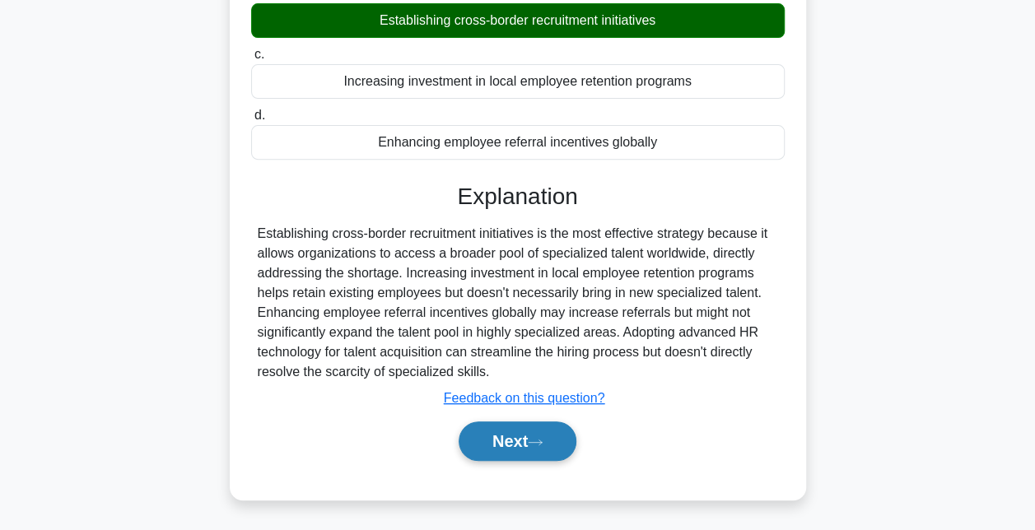
click at [538, 445] on icon at bounding box center [535, 442] width 15 height 9
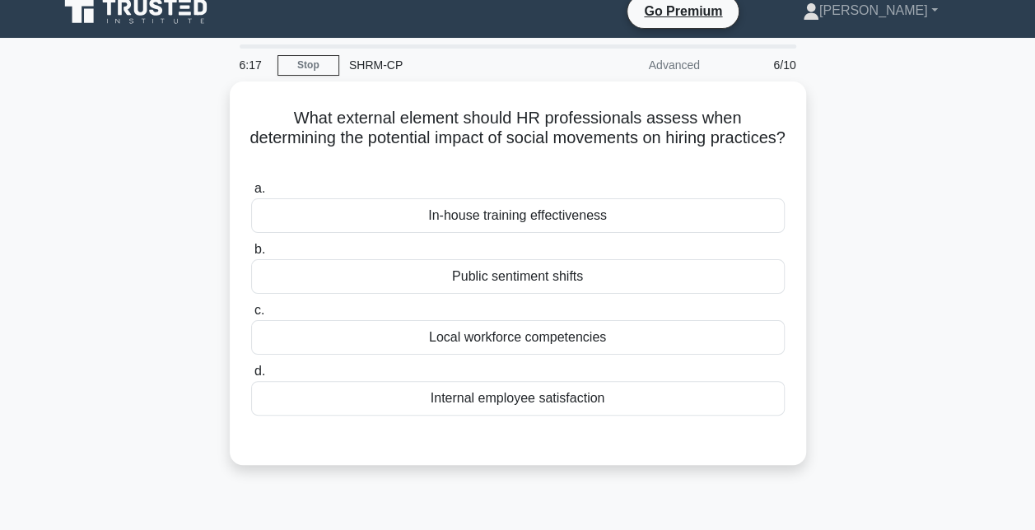
scroll to position [0, 0]
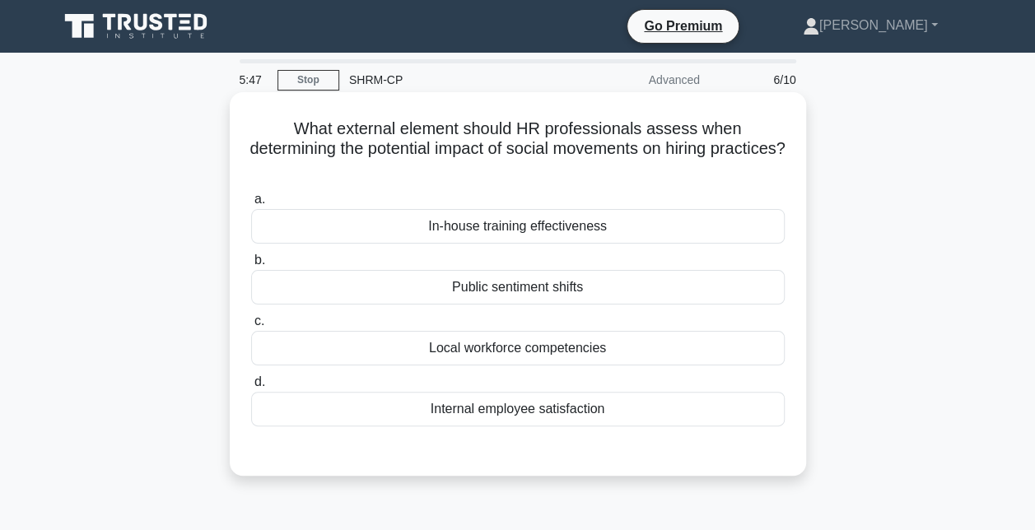
click at [491, 286] on div "Public sentiment shifts" at bounding box center [517, 287] width 533 height 35
click at [251, 266] on input "b. Public sentiment shifts" at bounding box center [251, 260] width 0 height 11
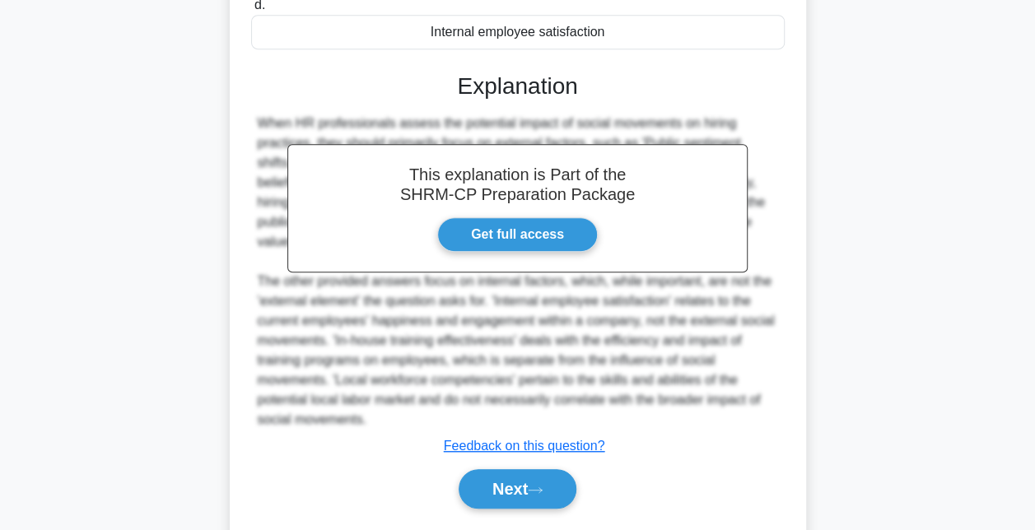
scroll to position [403, 0]
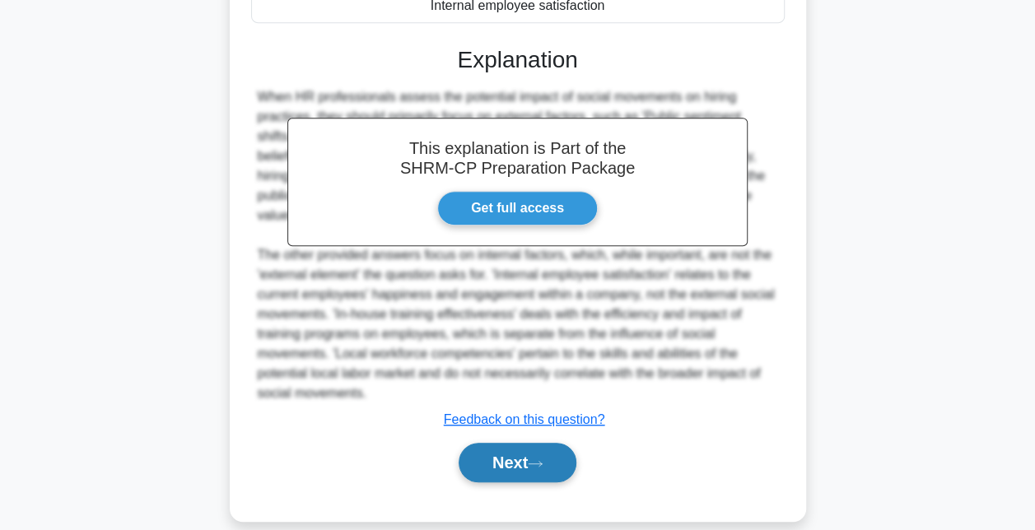
click at [498, 443] on button "Next" at bounding box center [517, 463] width 118 height 40
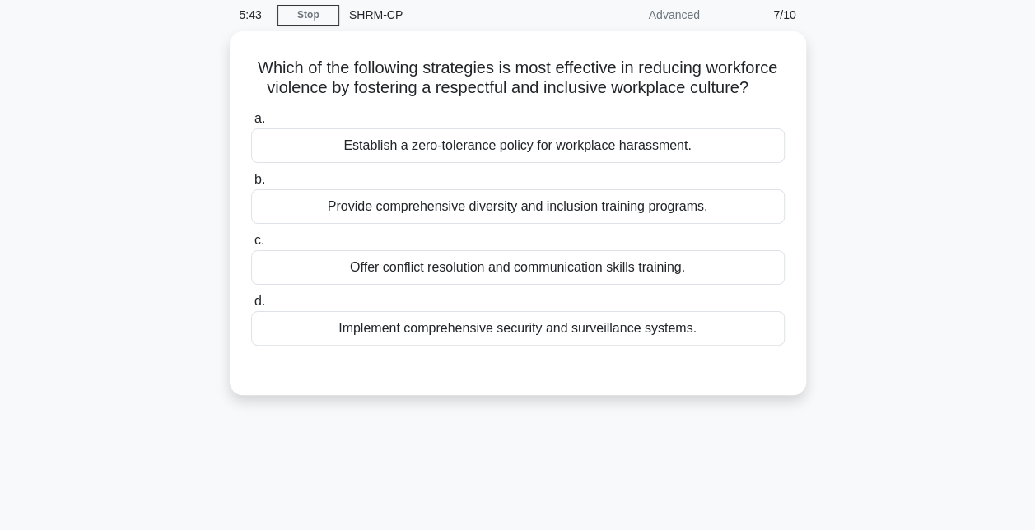
scroll to position [0, 0]
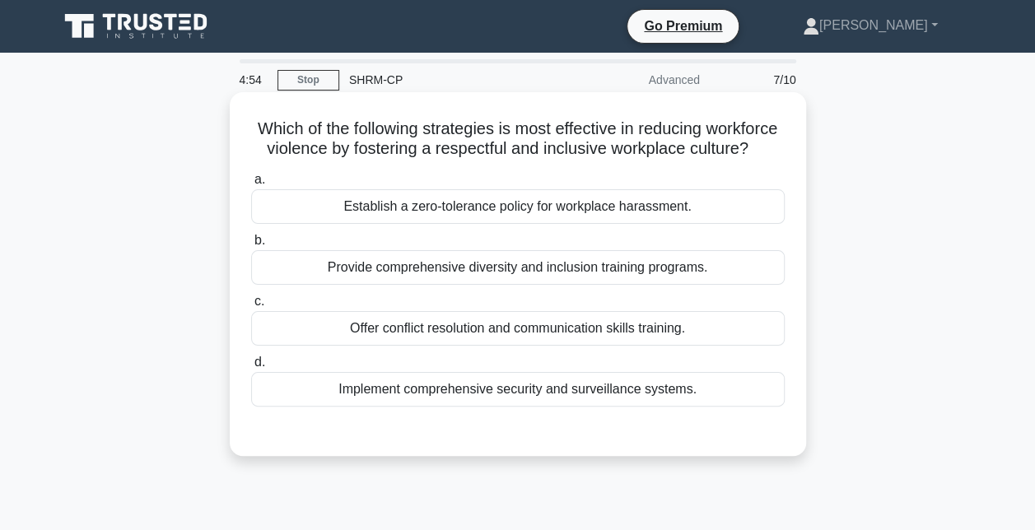
click at [484, 224] on div "Establish a zero-tolerance policy for workplace harassment." at bounding box center [517, 206] width 533 height 35
click at [251, 185] on input "a. Establish a zero-tolerance policy for workplace harassment." at bounding box center [251, 180] width 0 height 11
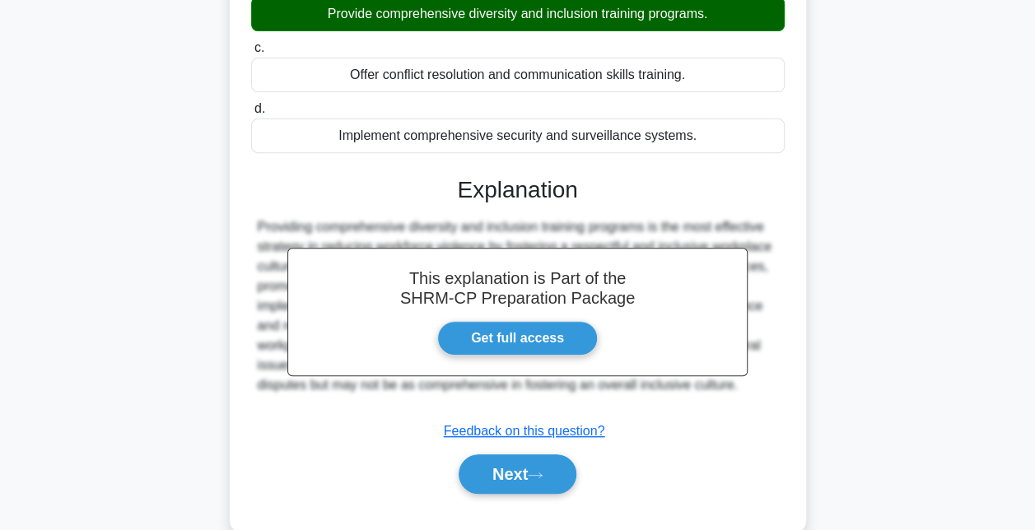
scroll to position [359, 0]
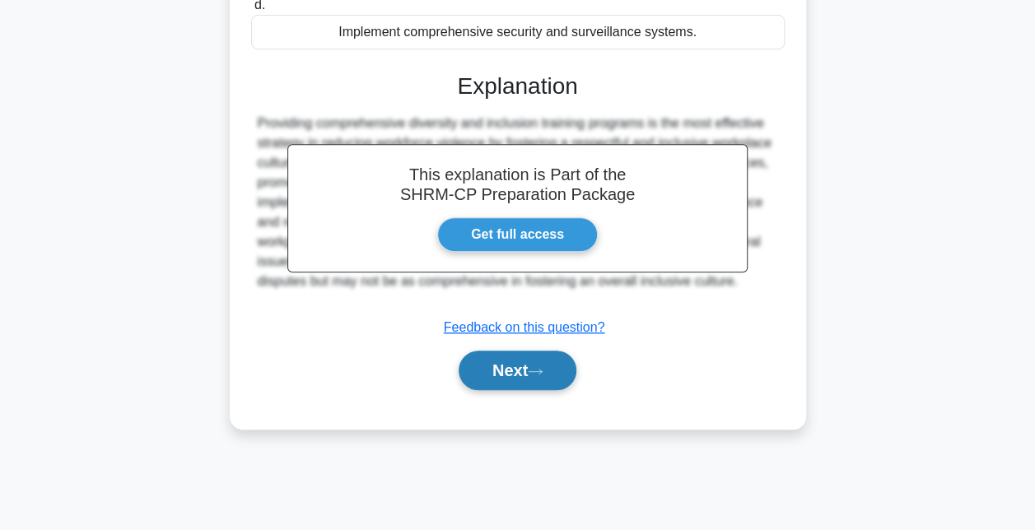
click at [521, 390] on button "Next" at bounding box center [517, 371] width 118 height 40
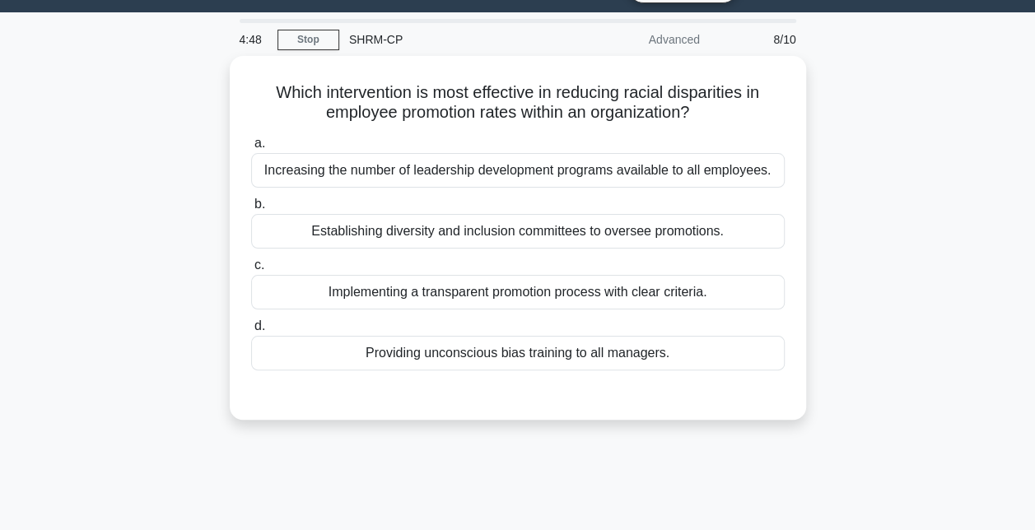
scroll to position [30, 0]
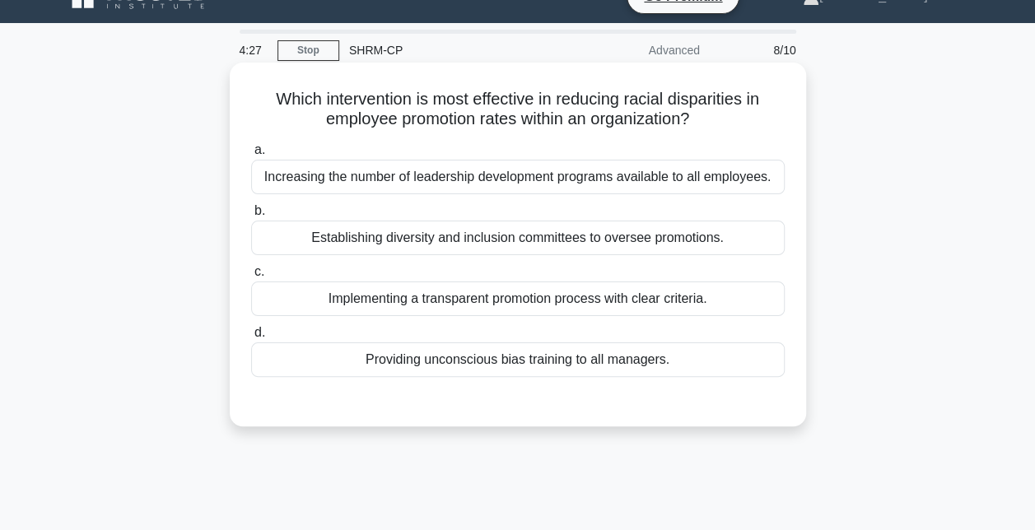
click at [493, 242] on div "Establishing diversity and inclusion committees to oversee promotions." at bounding box center [517, 238] width 533 height 35
click at [251, 216] on input "b. Establishing diversity and inclusion committees to oversee promotions." at bounding box center [251, 211] width 0 height 11
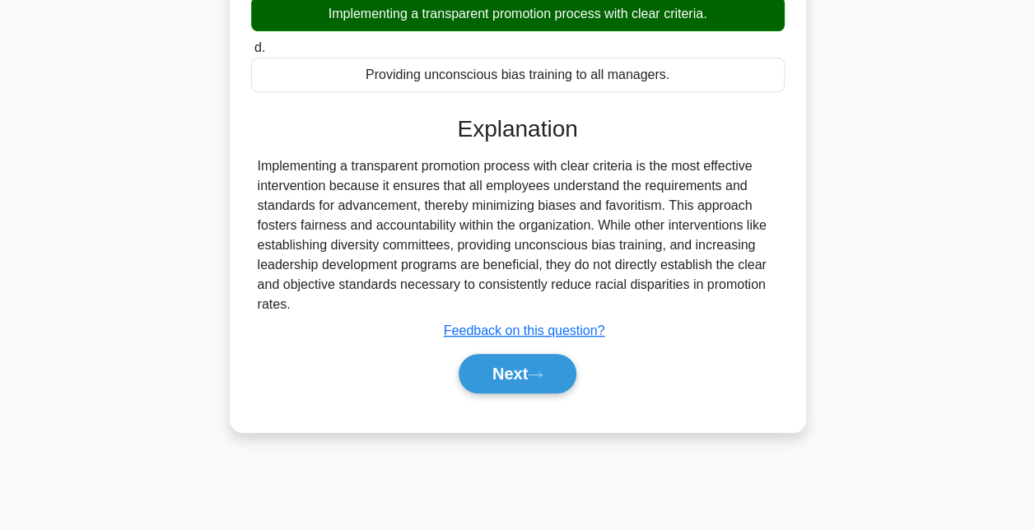
scroll to position [359, 0]
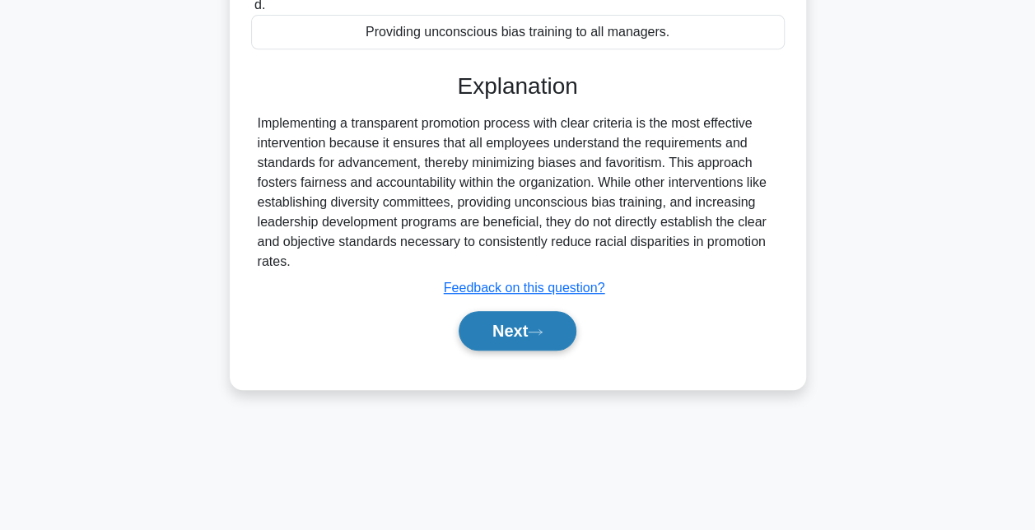
click at [494, 333] on button "Next" at bounding box center [517, 331] width 118 height 40
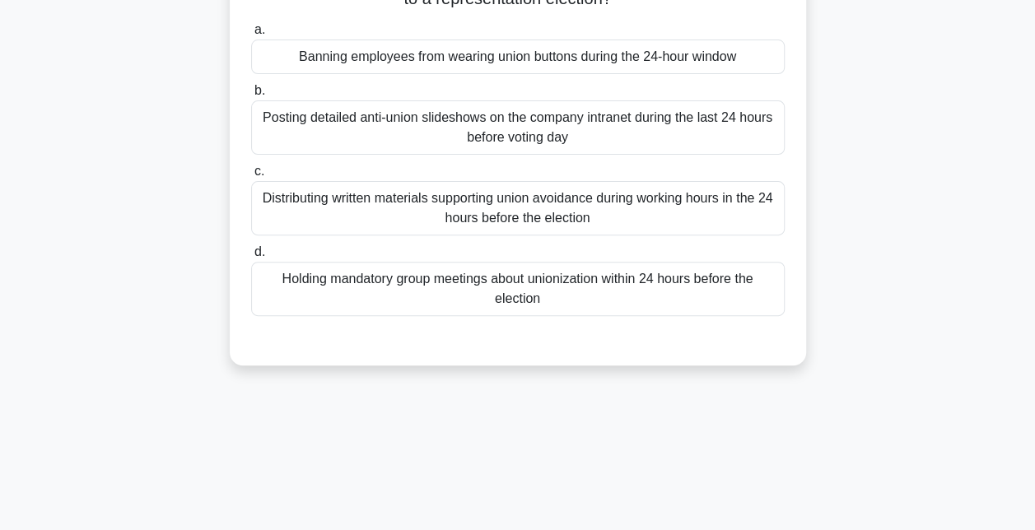
scroll to position [30, 0]
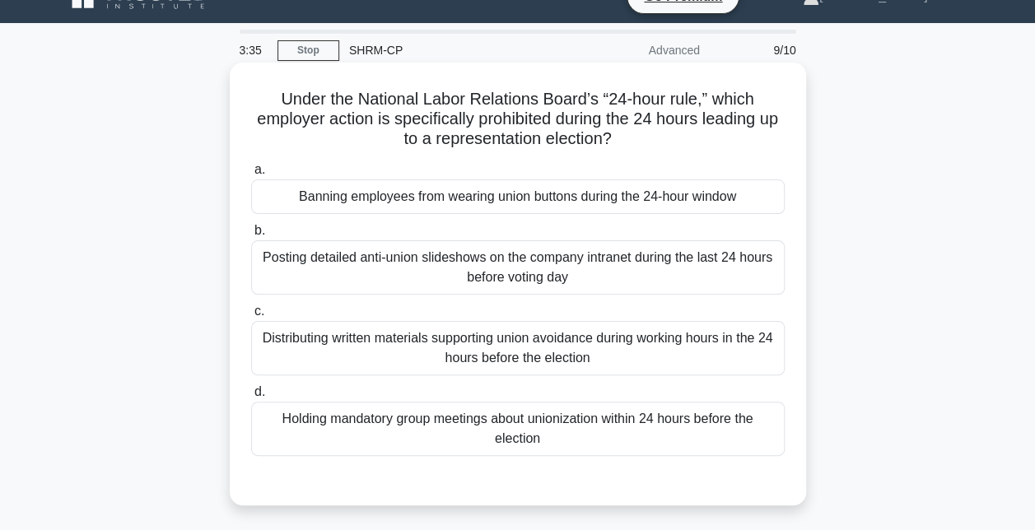
click at [510, 206] on div "Banning employees from wearing union buttons during the 24-hour window" at bounding box center [517, 196] width 533 height 35
click at [251, 175] on input "a. Banning employees from wearing union buttons during the 24-hour window" at bounding box center [251, 170] width 0 height 11
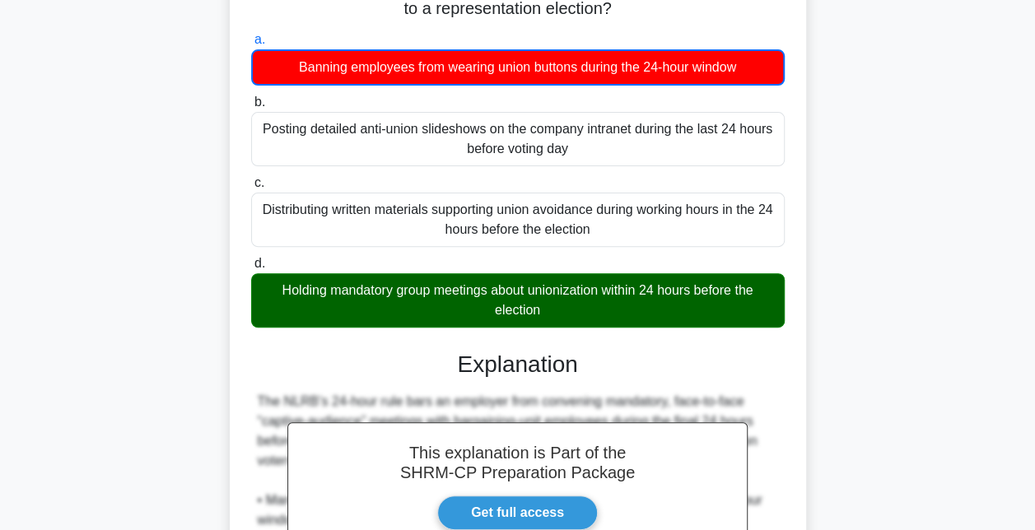
scroll to position [445, 0]
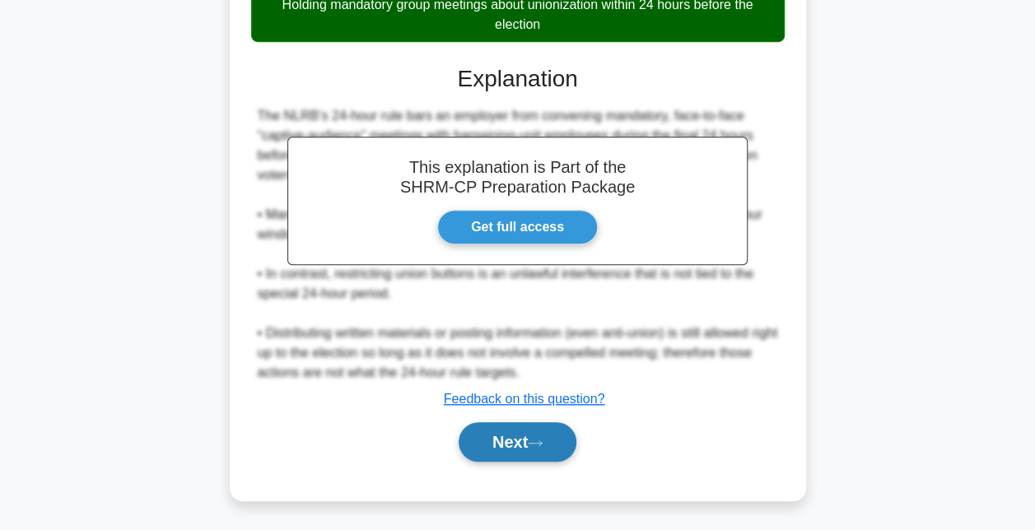
click at [505, 436] on button "Next" at bounding box center [517, 442] width 118 height 40
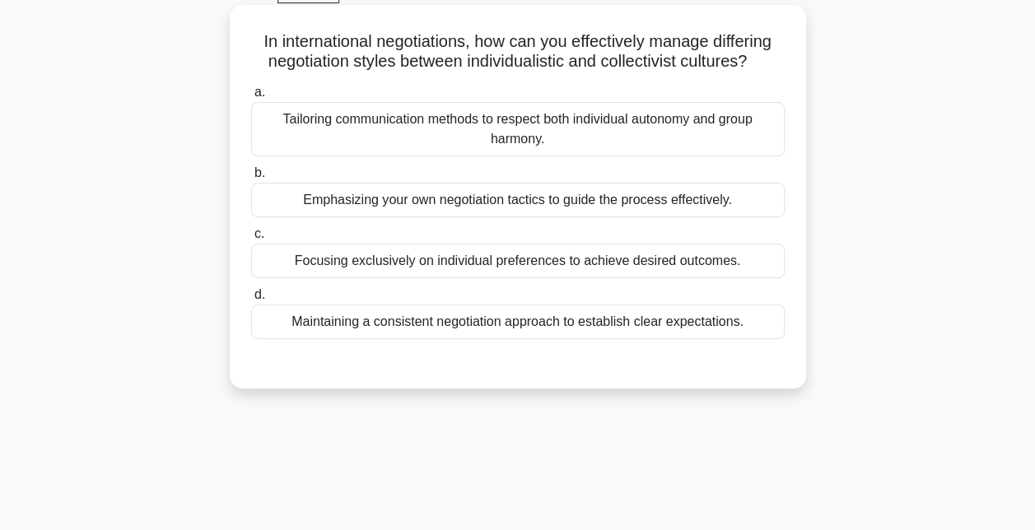
scroll to position [112, 0]
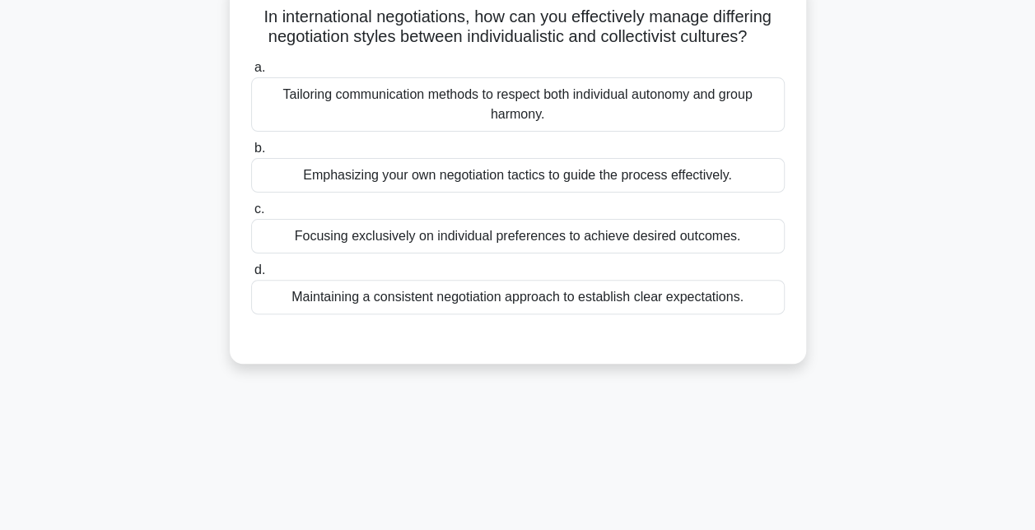
click at [535, 298] on div "Maintaining a consistent negotiation approach to establish clear expectations." at bounding box center [517, 297] width 533 height 35
click at [251, 276] on input "d. Maintaining a consistent negotiation approach to establish clear expectation…" at bounding box center [251, 270] width 0 height 11
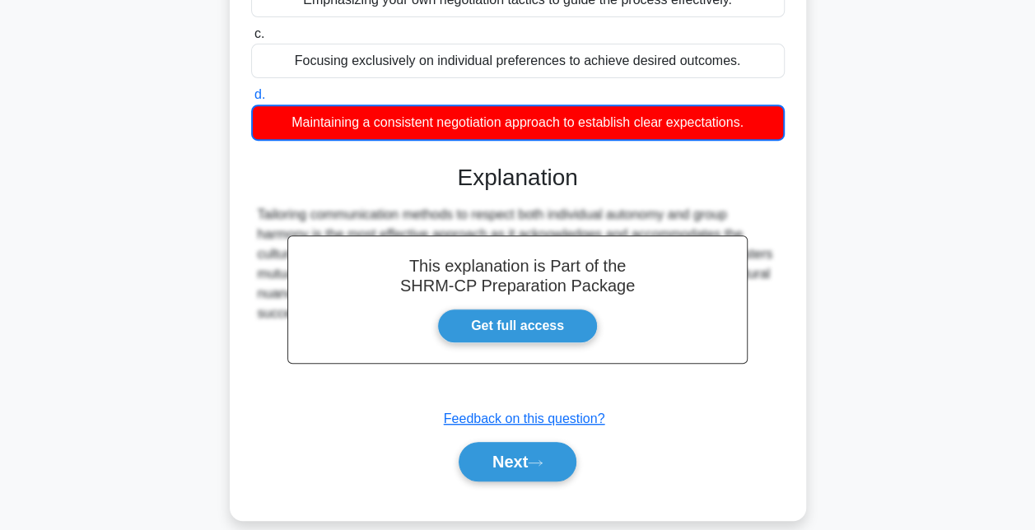
scroll to position [359, 0]
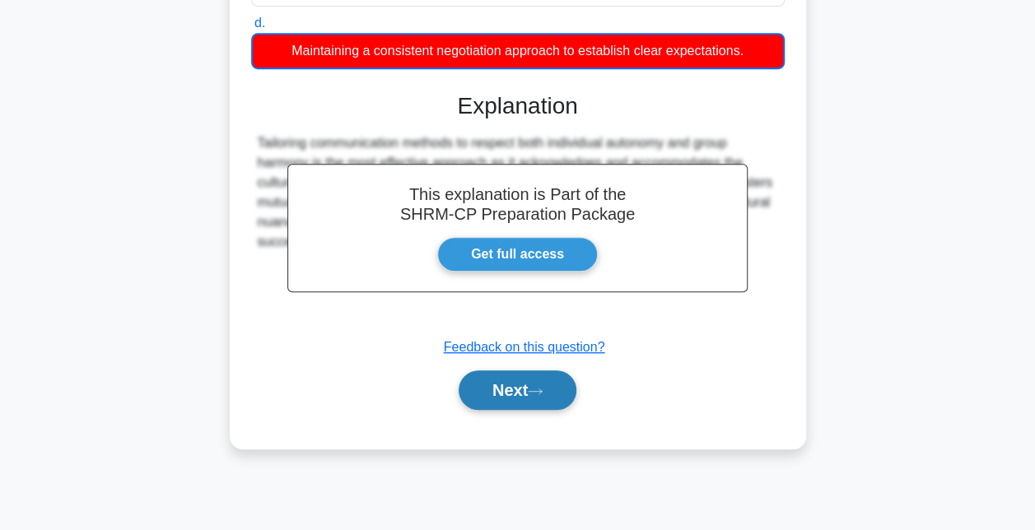
click at [510, 380] on button "Next" at bounding box center [517, 390] width 118 height 40
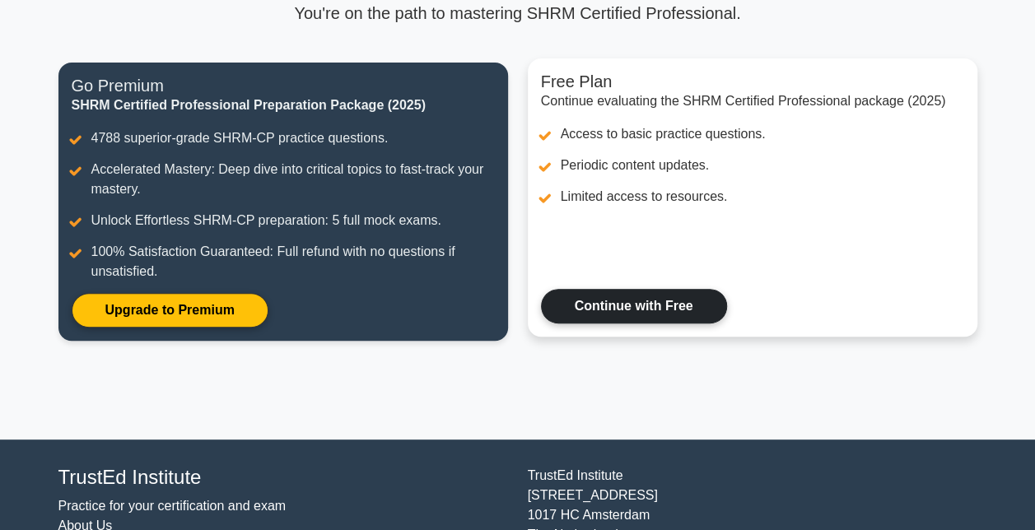
scroll to position [165, 0]
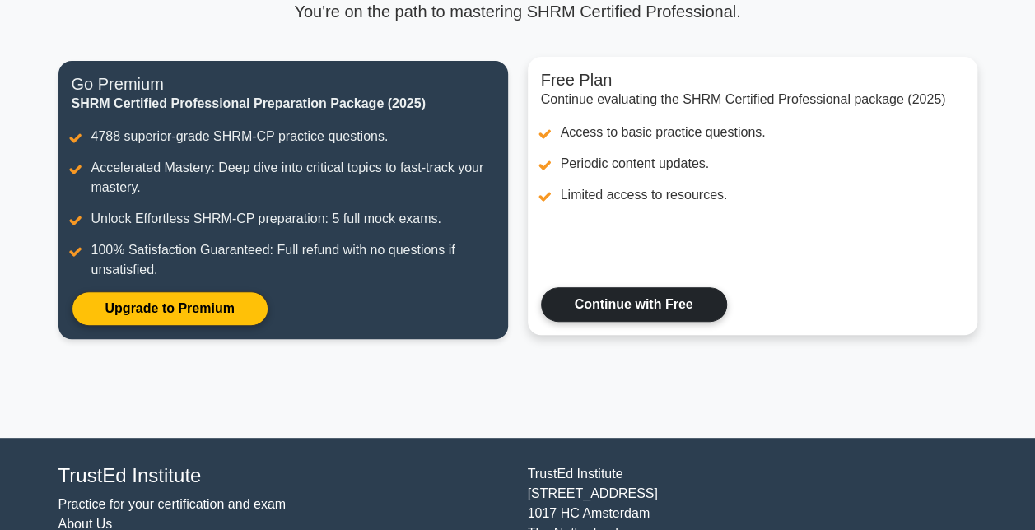
click at [617, 296] on link "Continue with Free" at bounding box center [634, 304] width 186 height 35
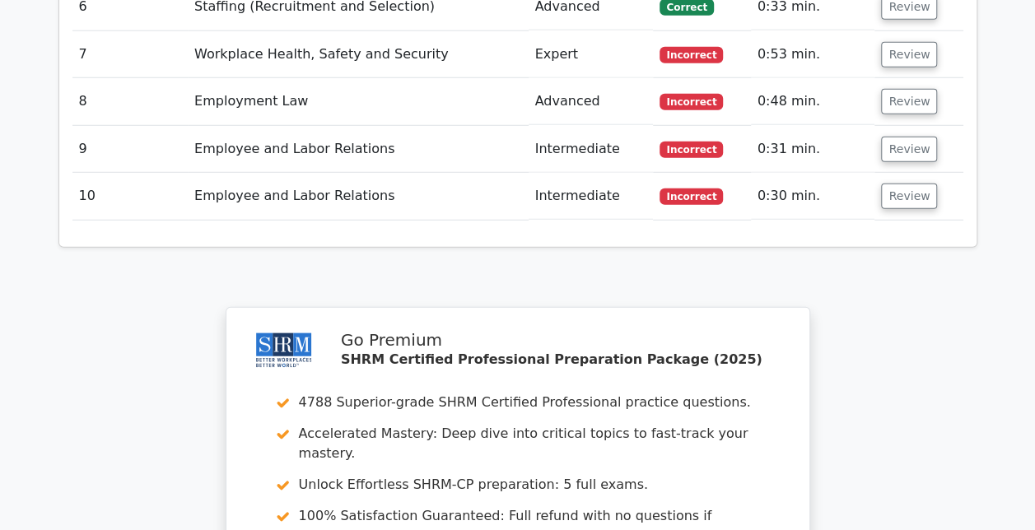
scroll to position [2575, 0]
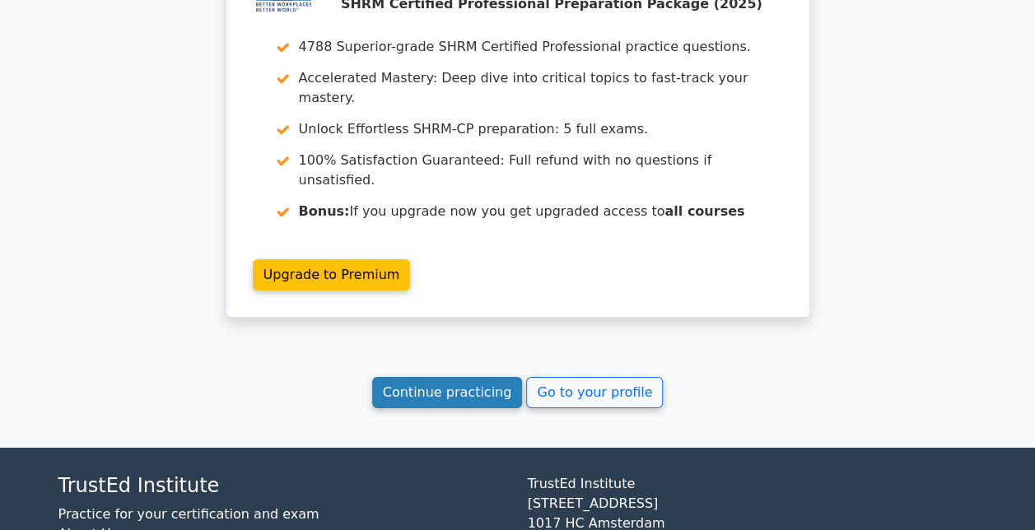
click at [448, 377] on link "Continue practicing" at bounding box center [447, 392] width 151 height 31
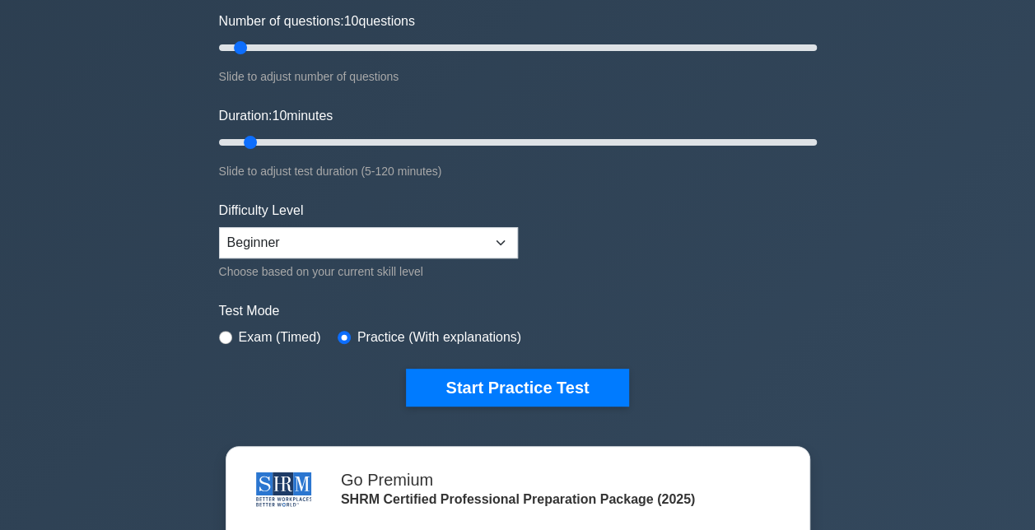
scroll to position [247, 0]
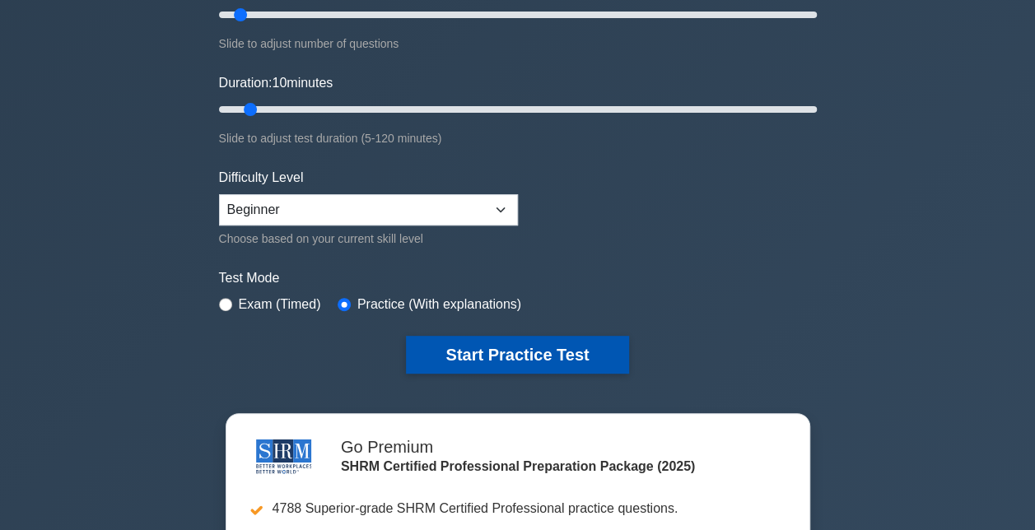
click at [476, 348] on button "Start Practice Test" at bounding box center [517, 355] width 222 height 38
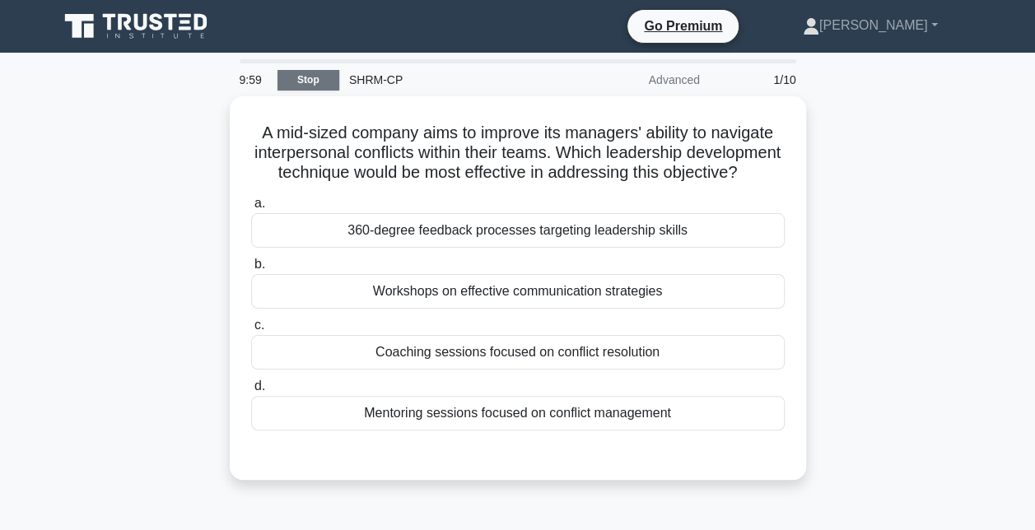
click at [301, 79] on link "Stop" at bounding box center [308, 80] width 62 height 21
